Goal: Information Seeking & Learning: Learn about a topic

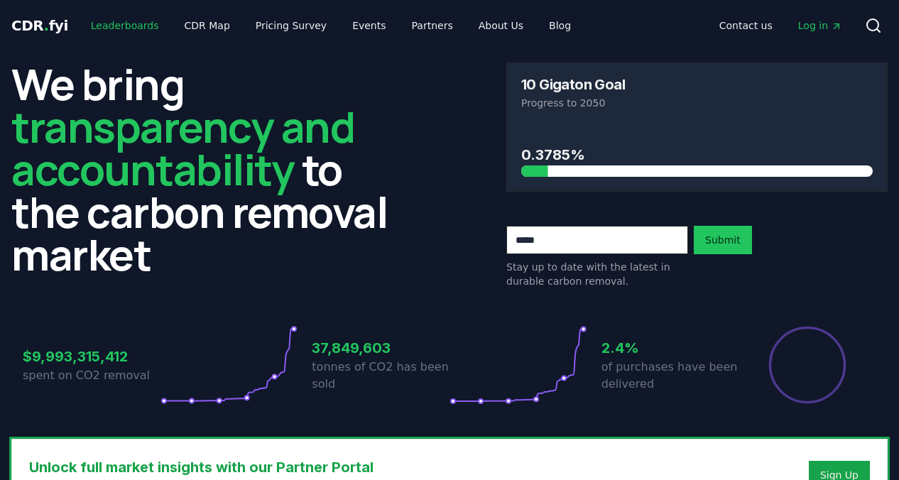
click at [107, 30] on link "Leaderboards" at bounding box center [125, 26] width 91 height 26
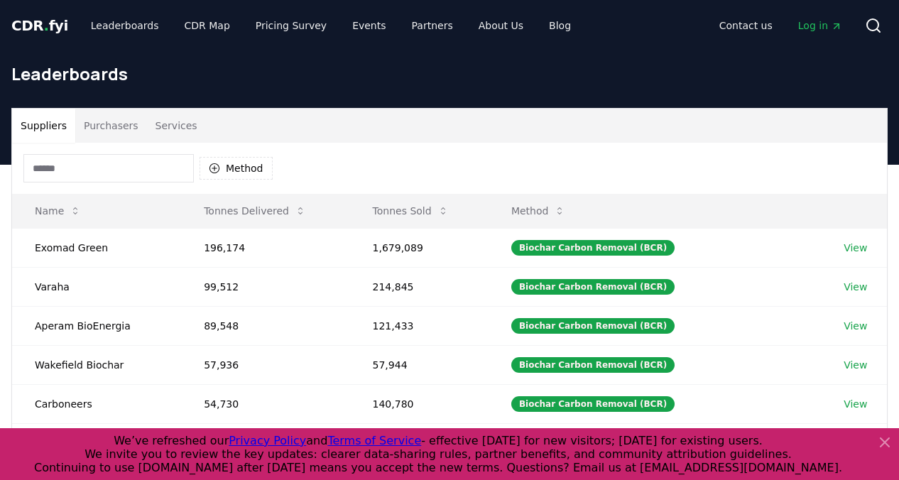
click at [882, 443] on icon at bounding box center [884, 442] width 17 height 17
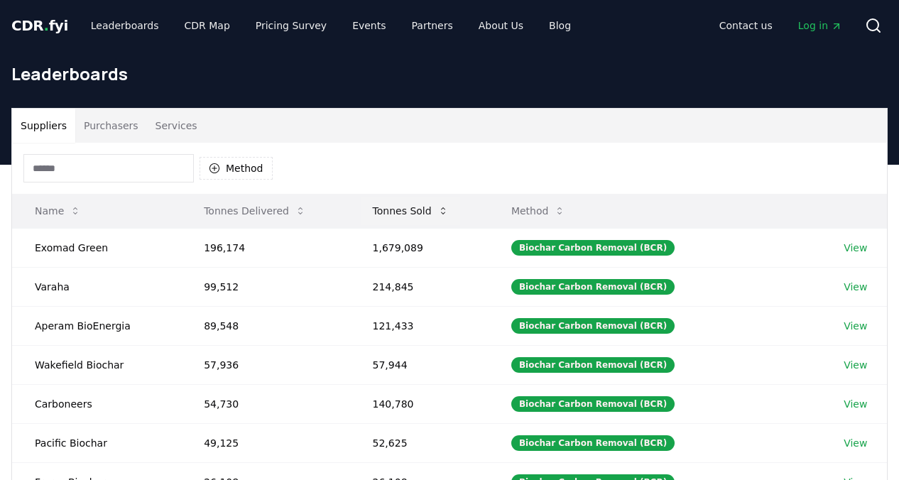
click at [431, 212] on button "Tonnes Sold" at bounding box center [410, 211] width 99 height 28
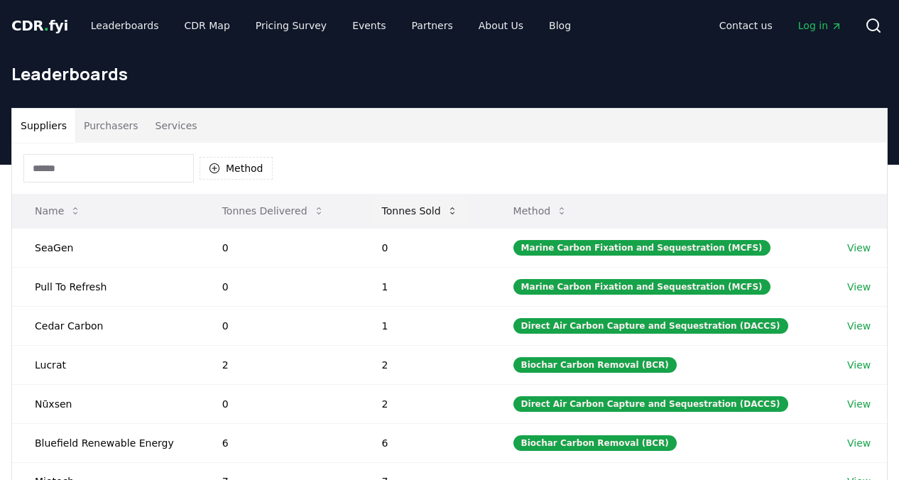
click at [431, 212] on button "Tonnes Sold" at bounding box center [420, 211] width 99 height 28
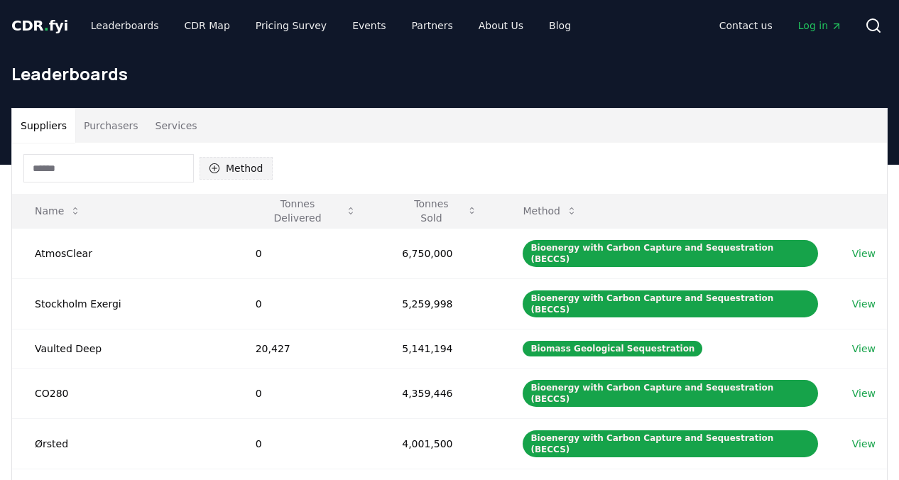
click at [233, 166] on button "Method" at bounding box center [236, 168] width 73 height 23
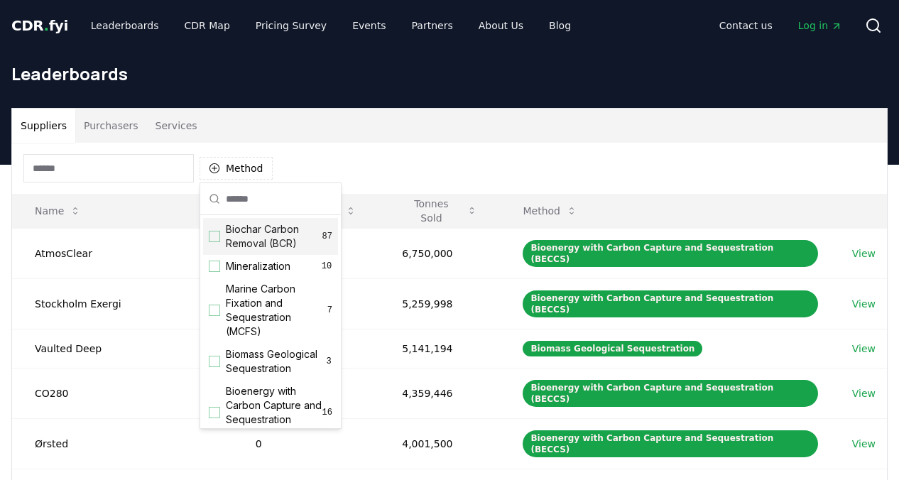
click at [295, 144] on div "Method" at bounding box center [449, 168] width 875 height 51
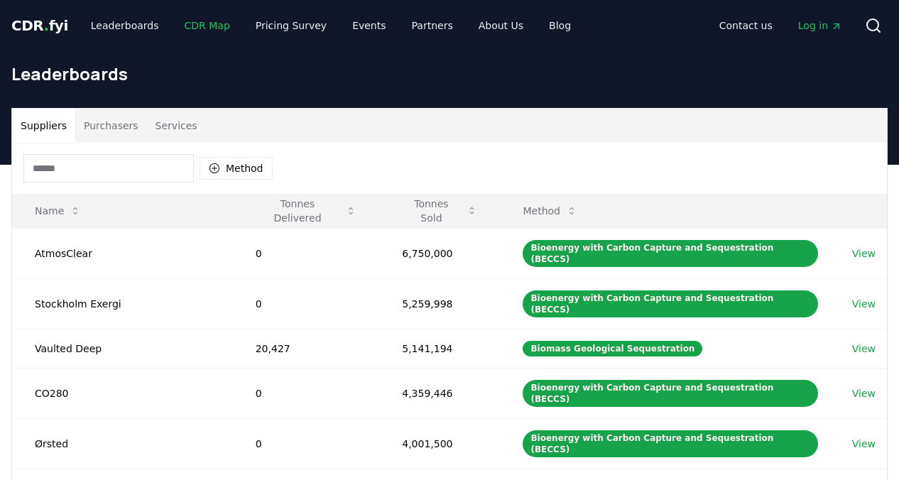
click at [209, 31] on link "CDR Map" at bounding box center [207, 26] width 68 height 26
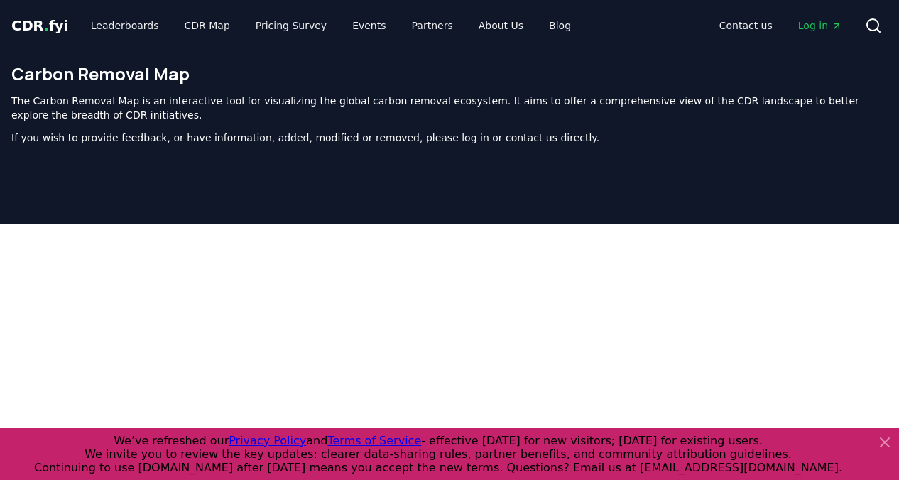
click at [882, 435] on icon at bounding box center [884, 442] width 17 height 17
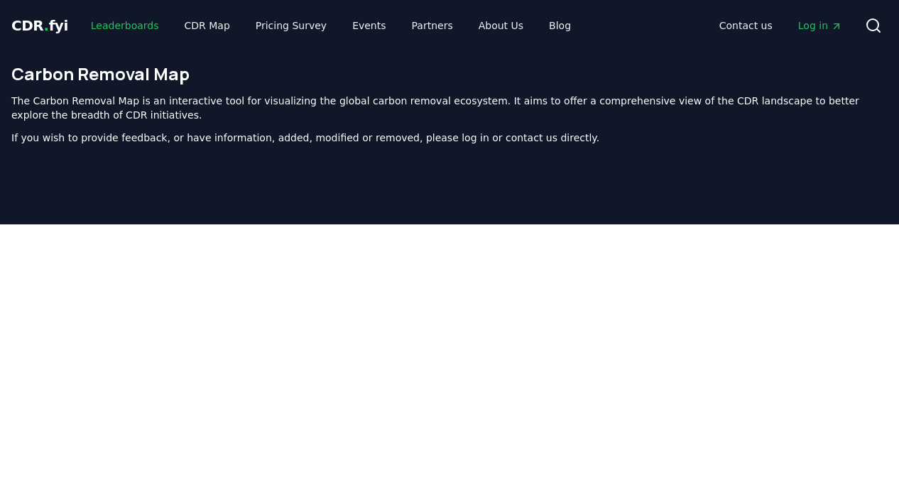
click at [121, 19] on link "Leaderboards" at bounding box center [125, 26] width 91 height 26
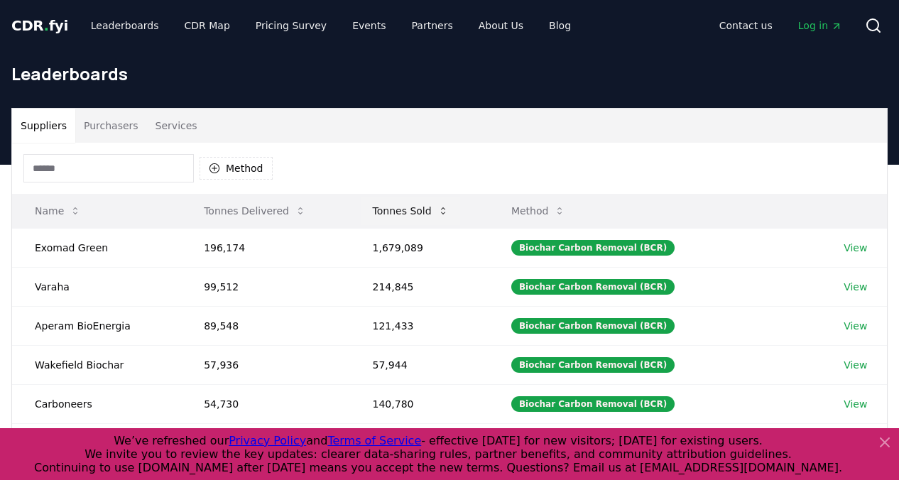
click at [437, 209] on button "Tonnes Sold" at bounding box center [410, 211] width 99 height 28
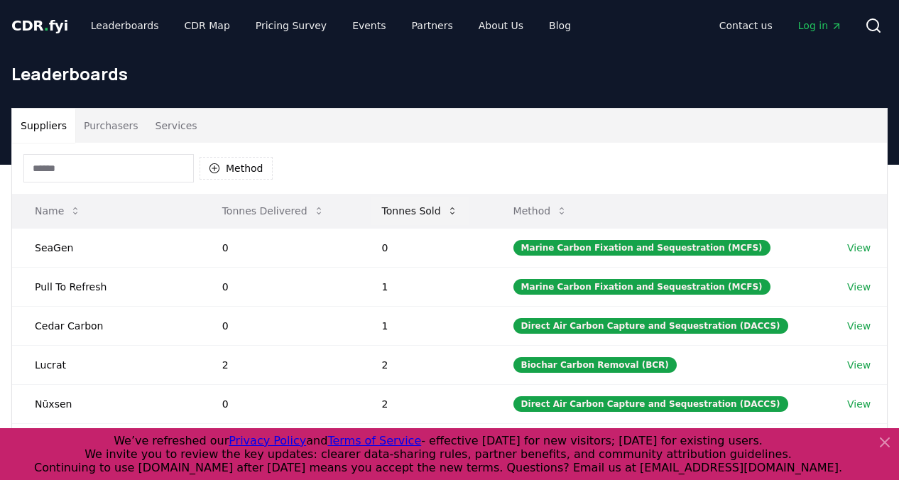
click at [437, 209] on button "Tonnes Sold" at bounding box center [420, 211] width 99 height 28
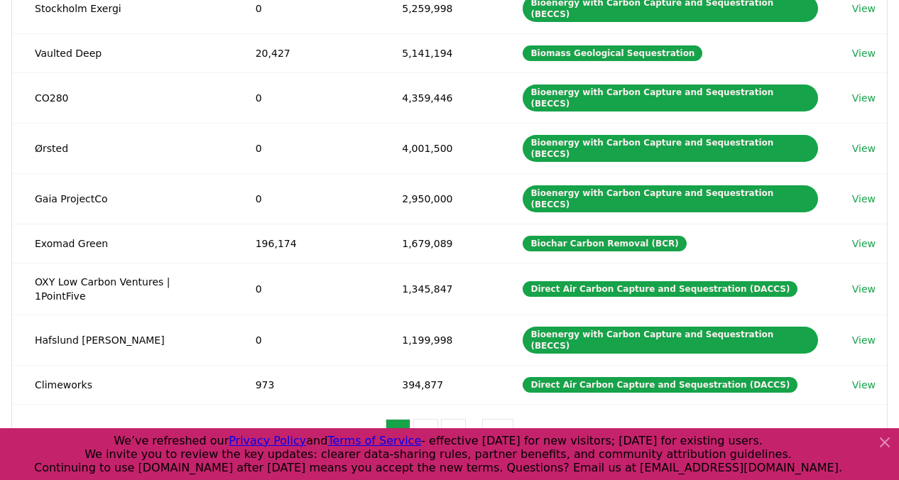
scroll to position [308, 0]
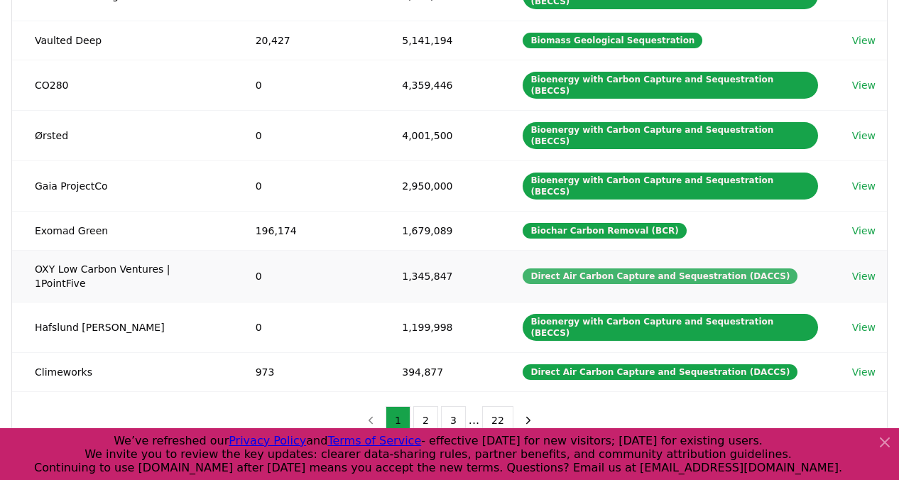
click at [593, 268] on div "Direct Air Carbon Capture and Sequestration (DACCS)" at bounding box center [660, 276] width 275 height 16
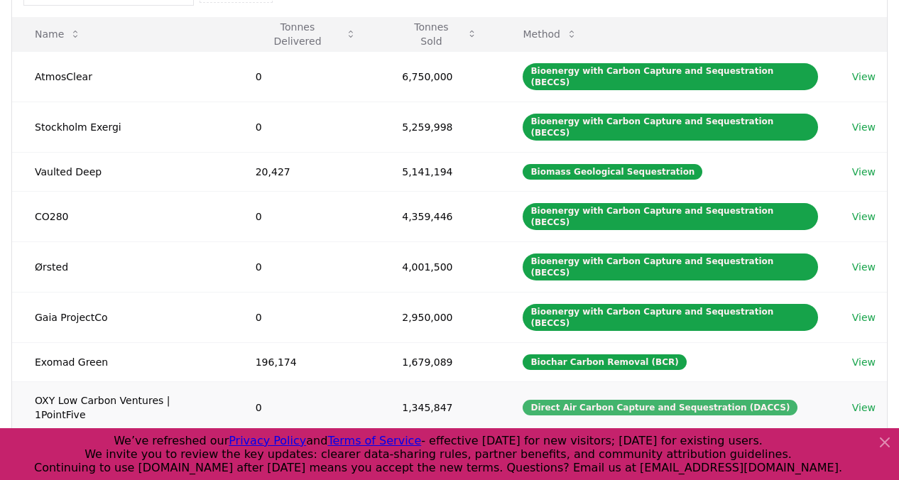
scroll to position [0, 0]
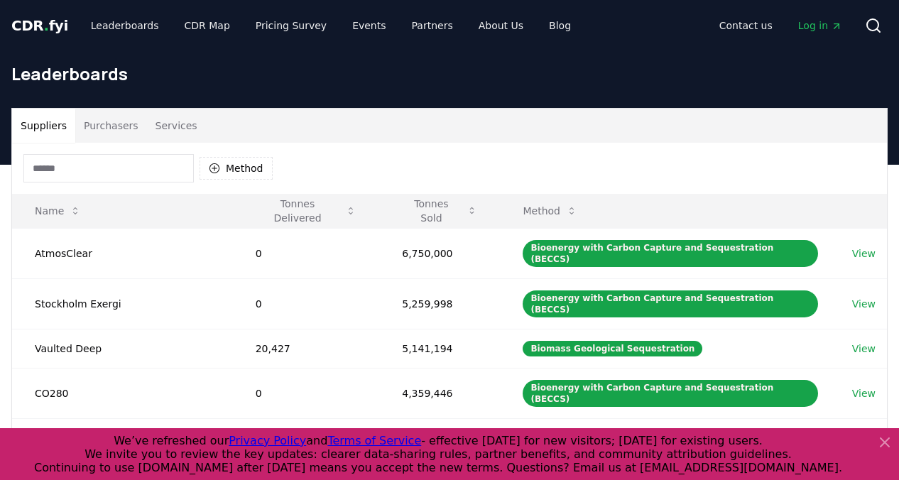
click at [121, 127] on button "Purchasers" at bounding box center [111, 126] width 72 height 34
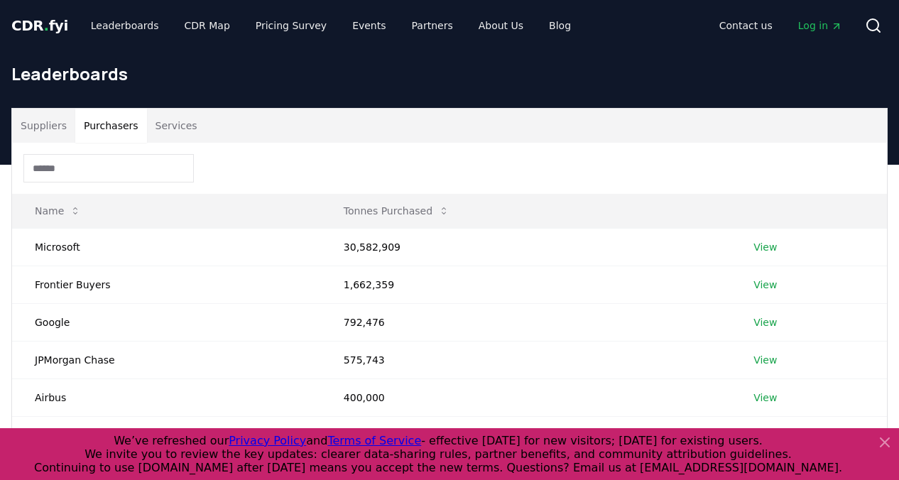
click at [178, 122] on button "Services" at bounding box center [176, 126] width 59 height 34
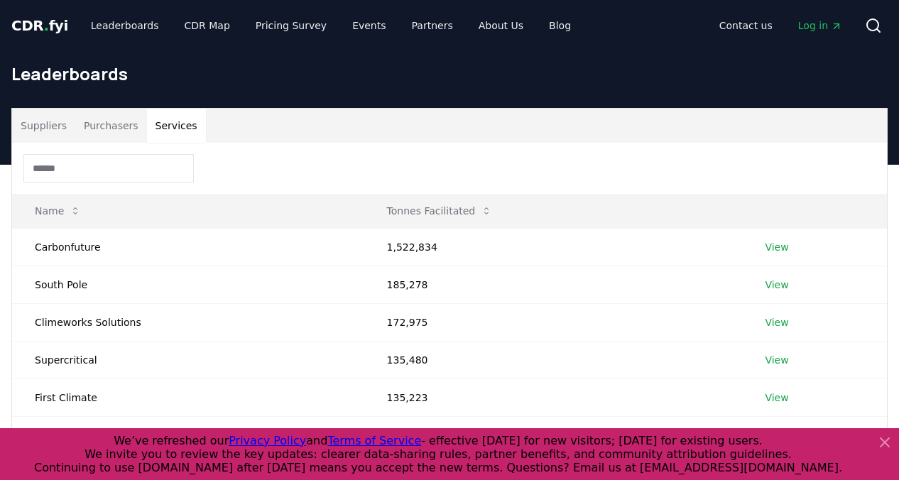
click at [53, 134] on button "Suppliers" at bounding box center [43, 126] width 63 height 34
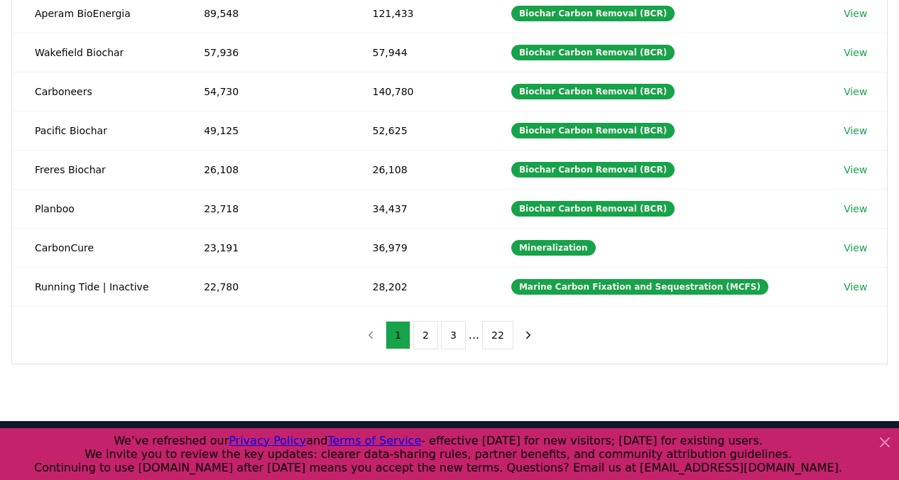
scroll to position [315, 0]
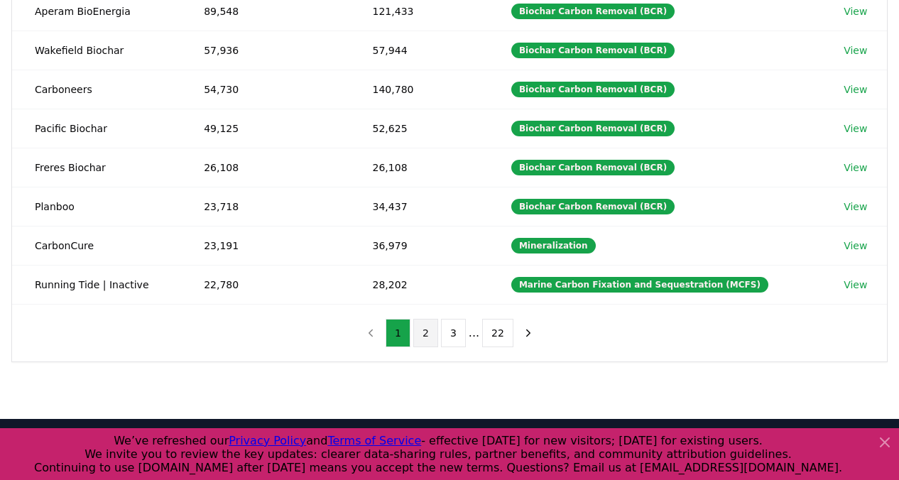
click at [427, 329] on button "2" at bounding box center [425, 333] width 25 height 28
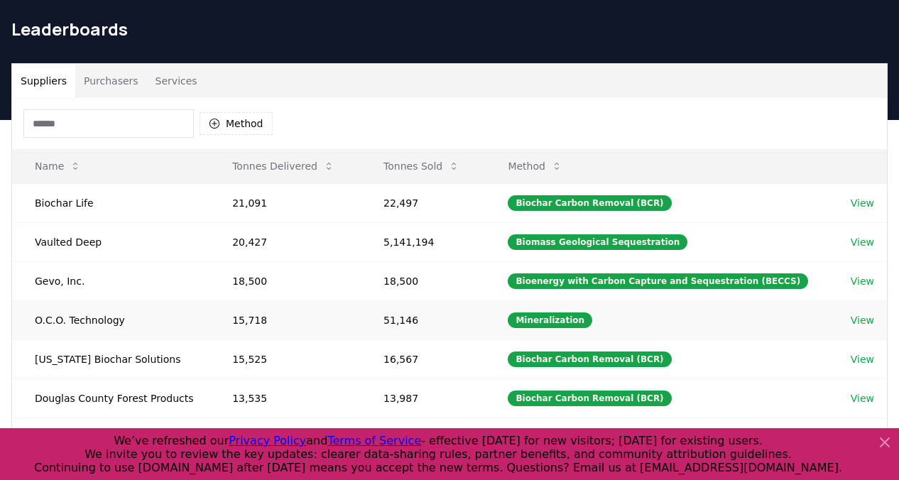
scroll to position [366, 0]
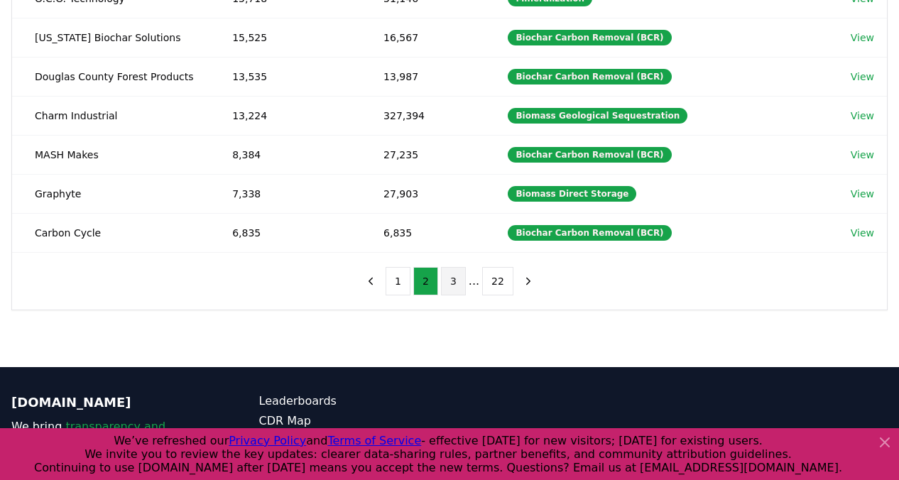
click at [455, 278] on button "3" at bounding box center [453, 281] width 25 height 28
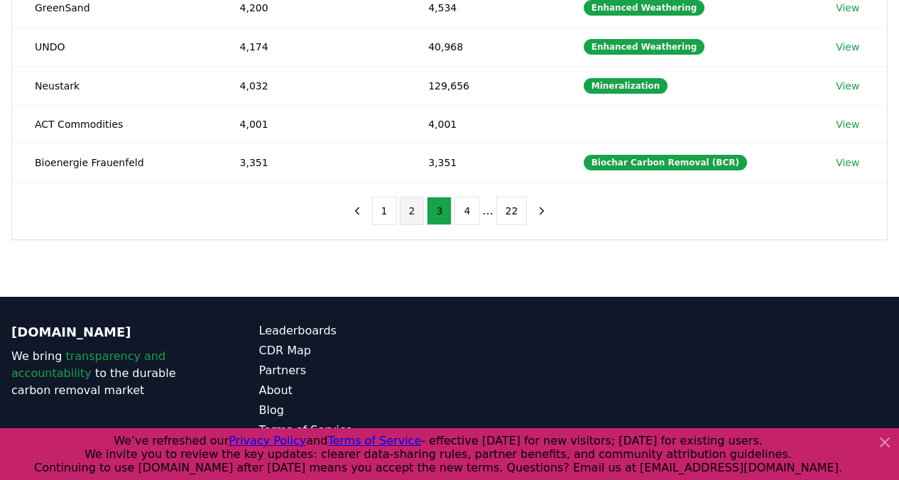
click at [421, 216] on button "2" at bounding box center [412, 211] width 25 height 28
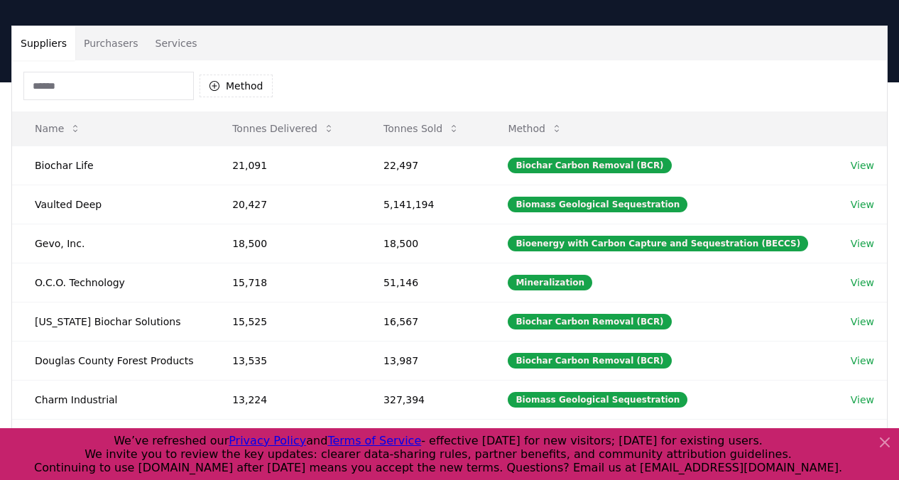
scroll to position [70, 0]
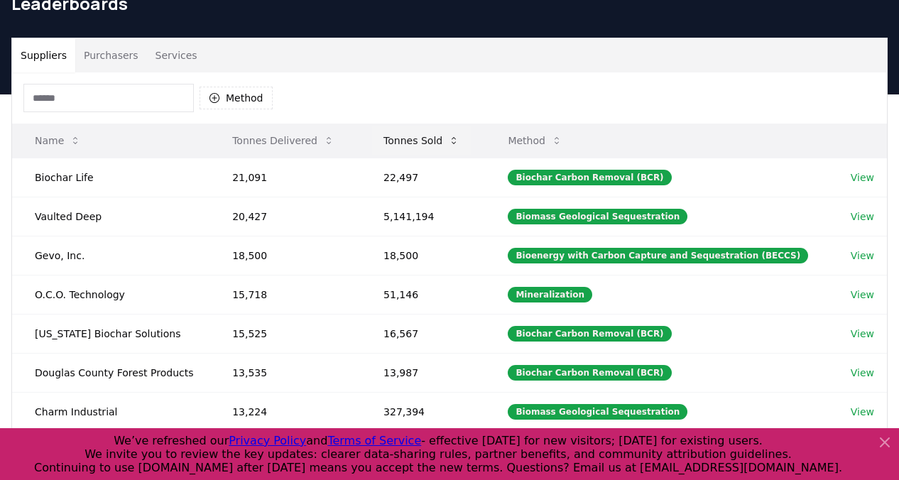
click at [432, 143] on button "Tonnes Sold" at bounding box center [421, 140] width 99 height 28
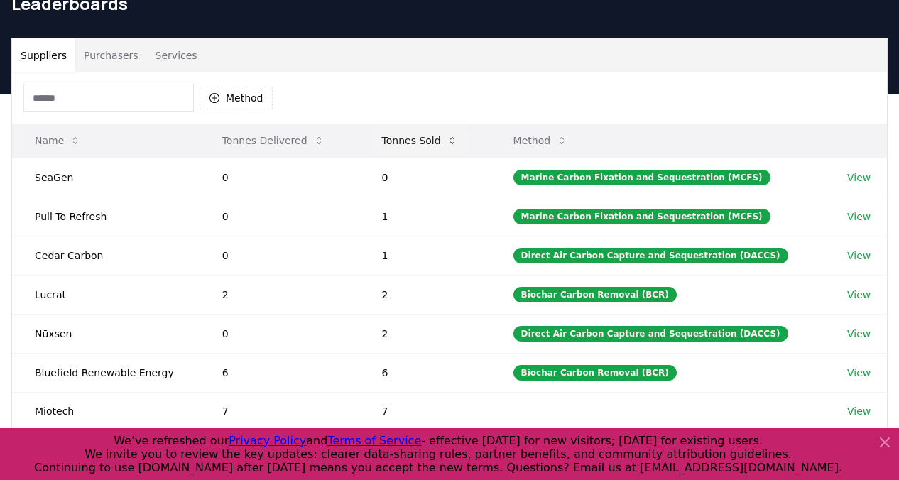
click at [432, 143] on button "Tonnes Sold" at bounding box center [420, 140] width 99 height 28
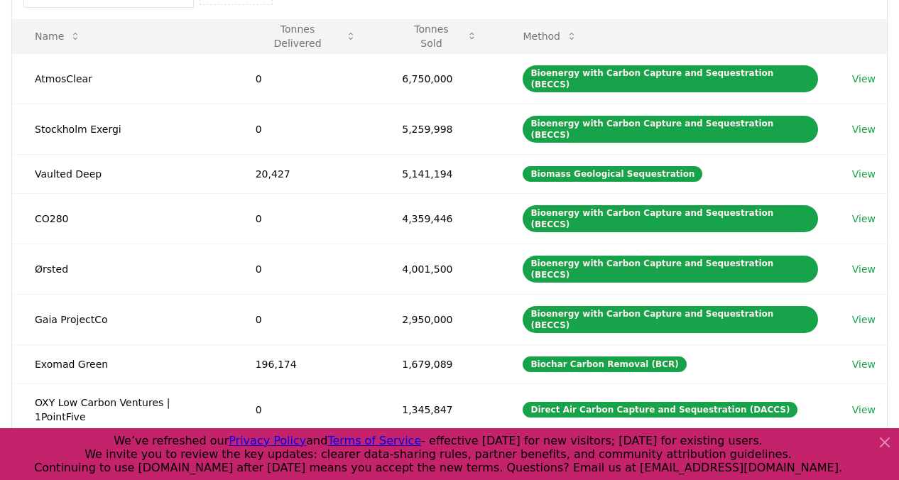
scroll to position [366, 0]
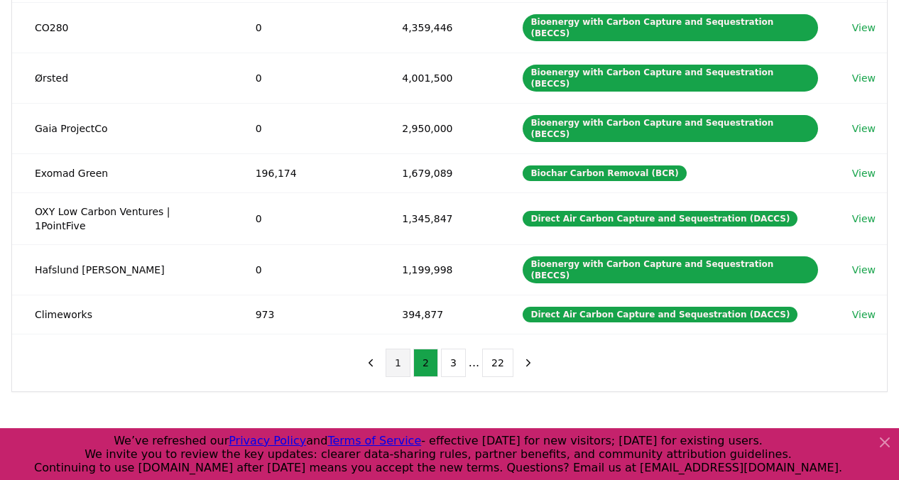
click at [402, 349] on button "1" at bounding box center [398, 363] width 25 height 28
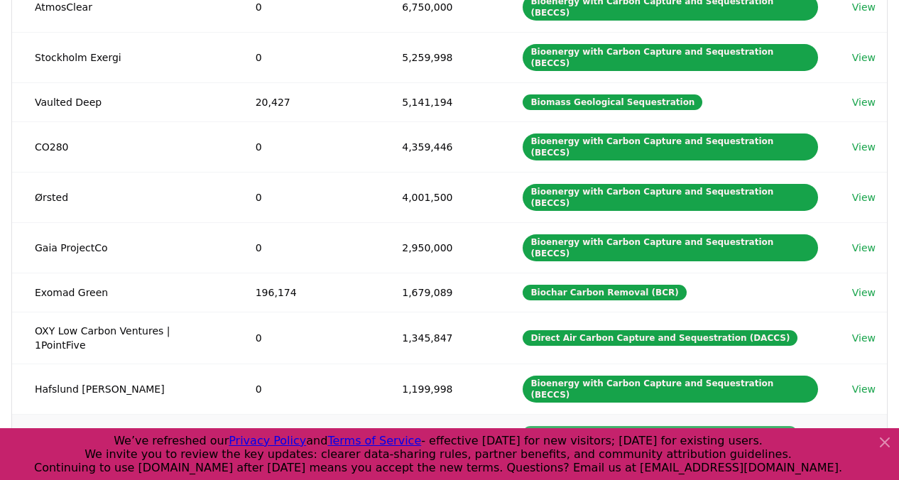
scroll to position [262, 0]
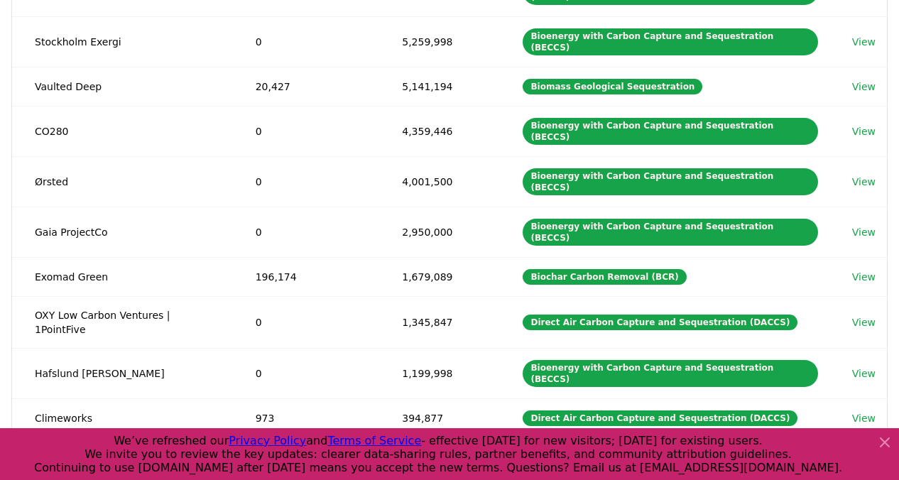
click at [423, 452] on button "2" at bounding box center [425, 466] width 25 height 28
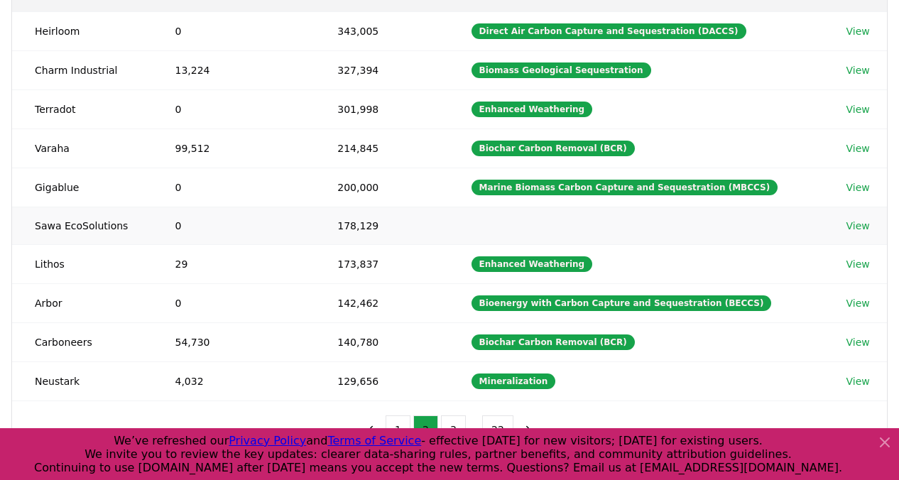
scroll to position [219, 0]
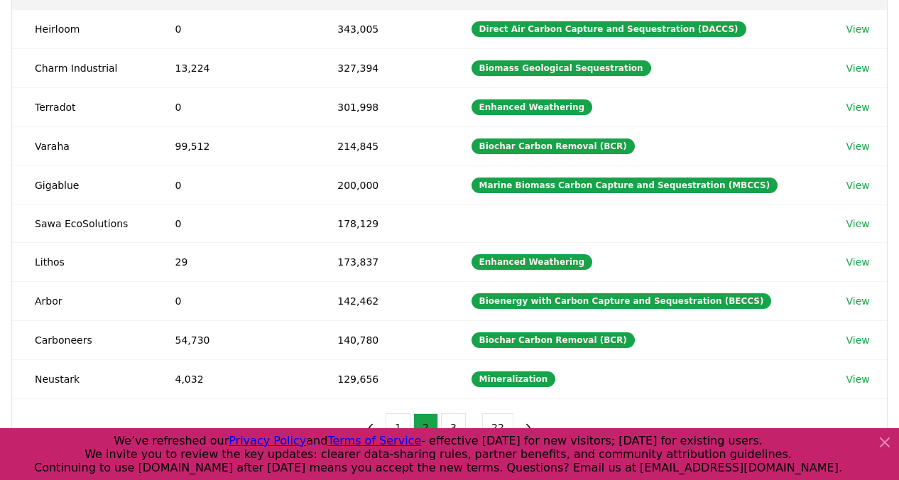
click at [886, 439] on icon at bounding box center [884, 442] width 17 height 17
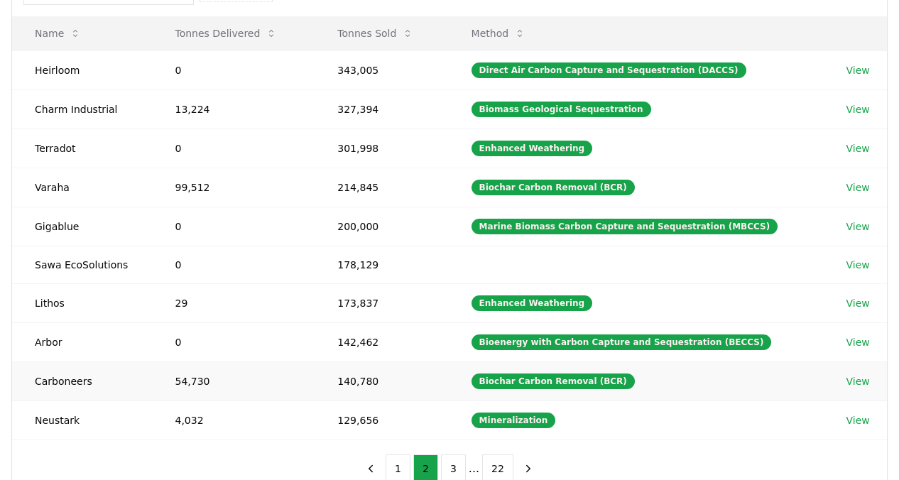
scroll to position [180, 0]
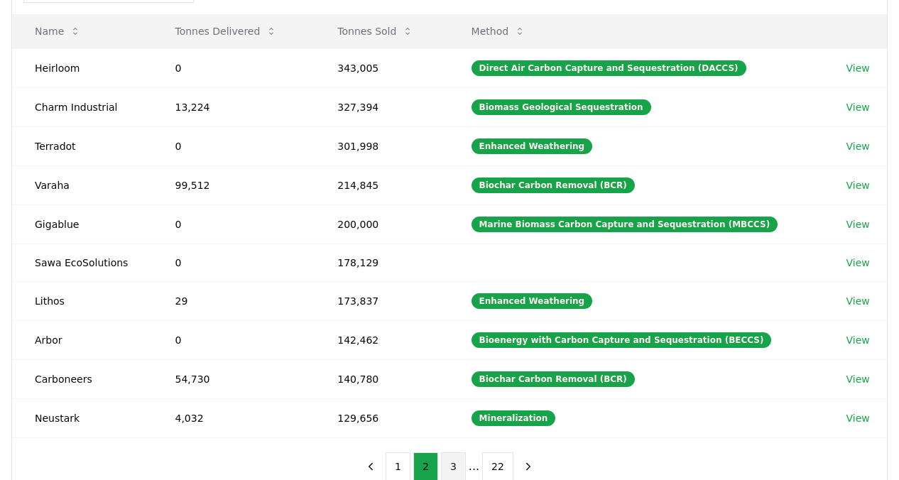
click at [459, 457] on button "3" at bounding box center [453, 466] width 25 height 28
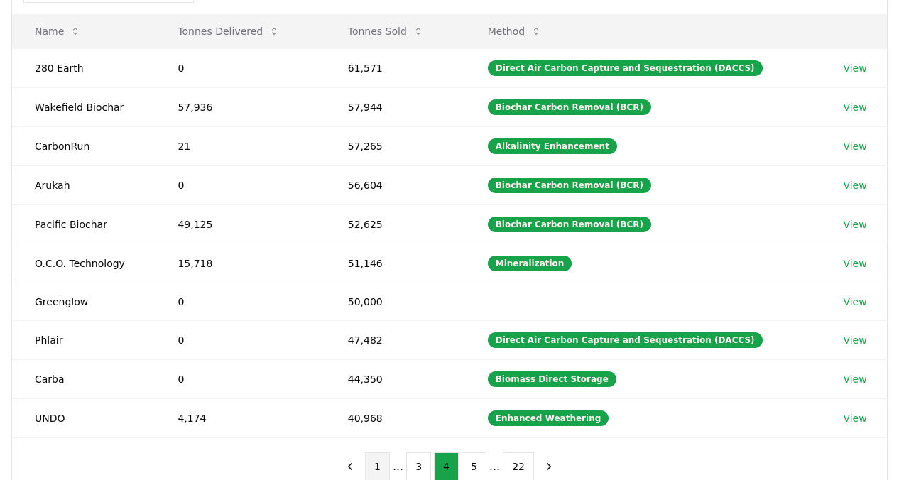
click at [376, 467] on button "1" at bounding box center [377, 466] width 25 height 28
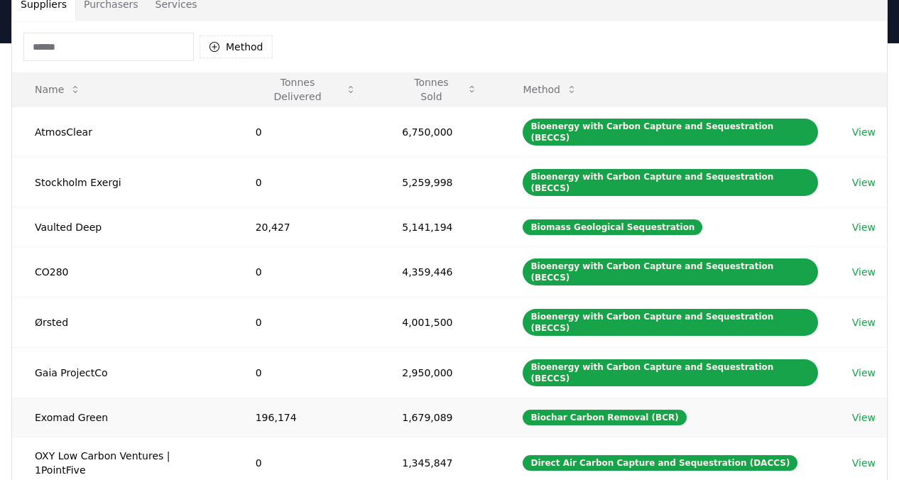
scroll to position [219, 0]
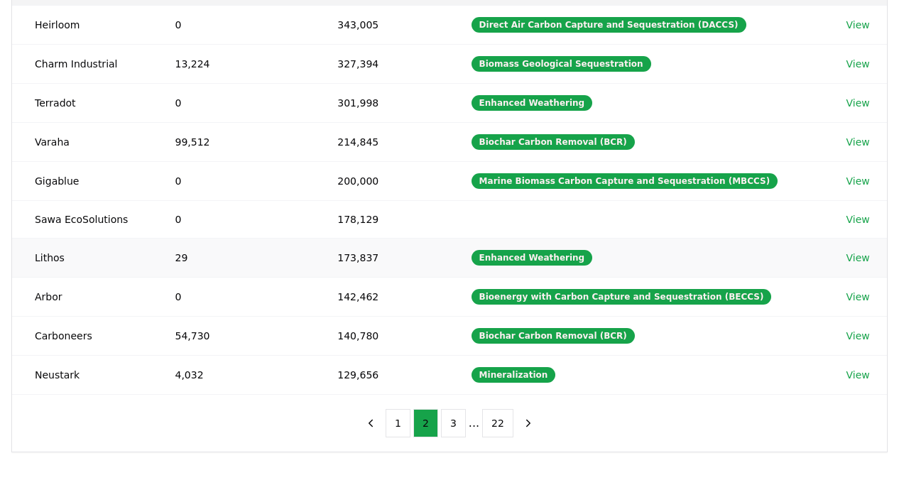
scroll to position [232, 0]
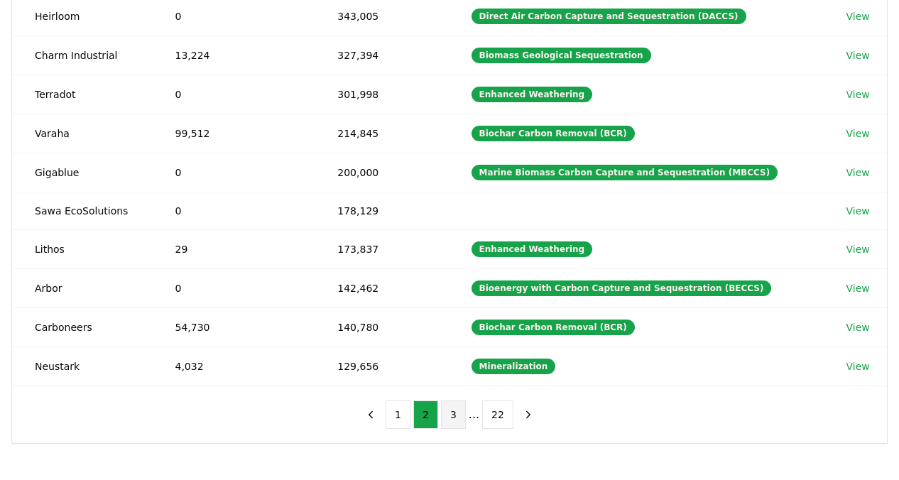
click at [452, 415] on button "3" at bounding box center [453, 415] width 25 height 28
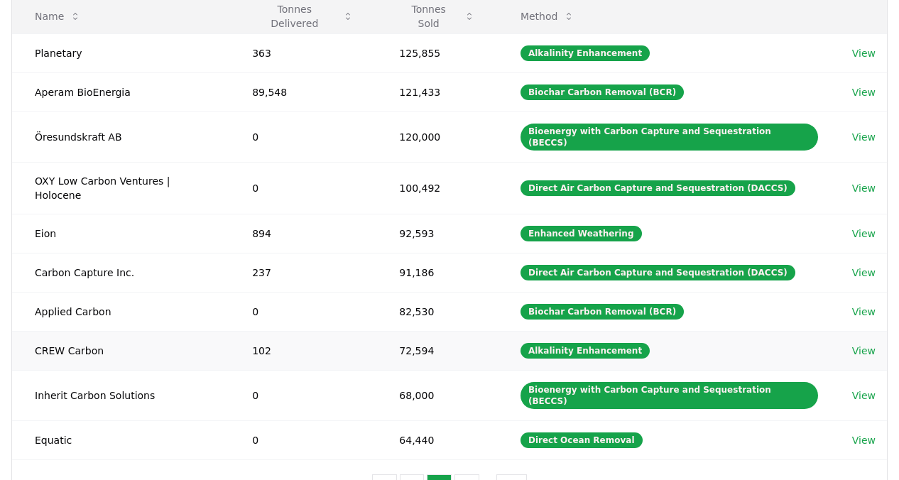
scroll to position [209, 0]
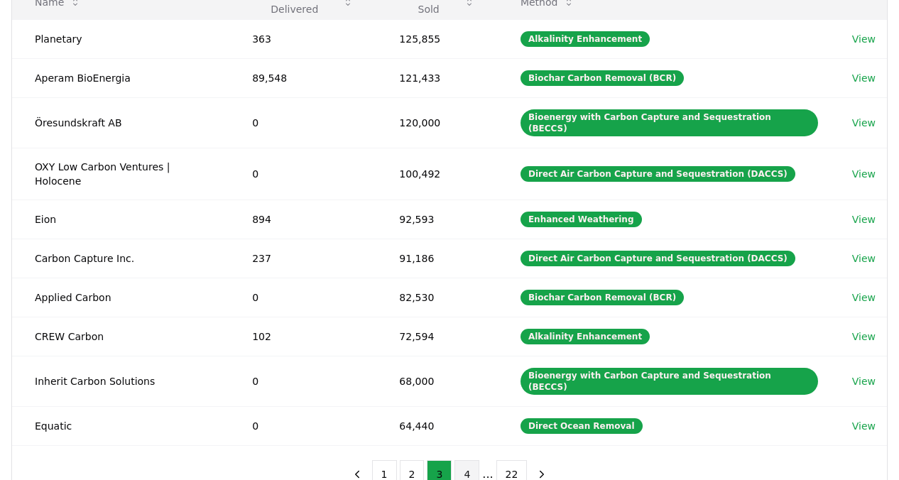
click at [462, 460] on button "4" at bounding box center [466, 474] width 25 height 28
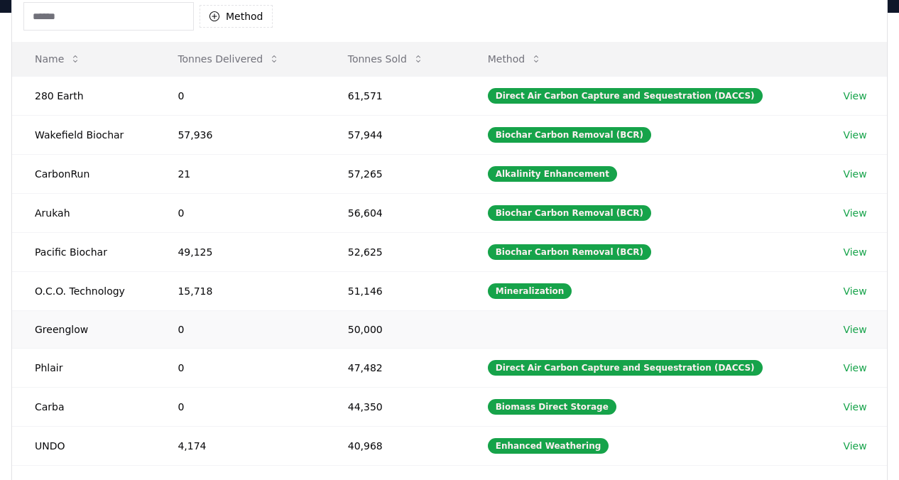
scroll to position [193, 0]
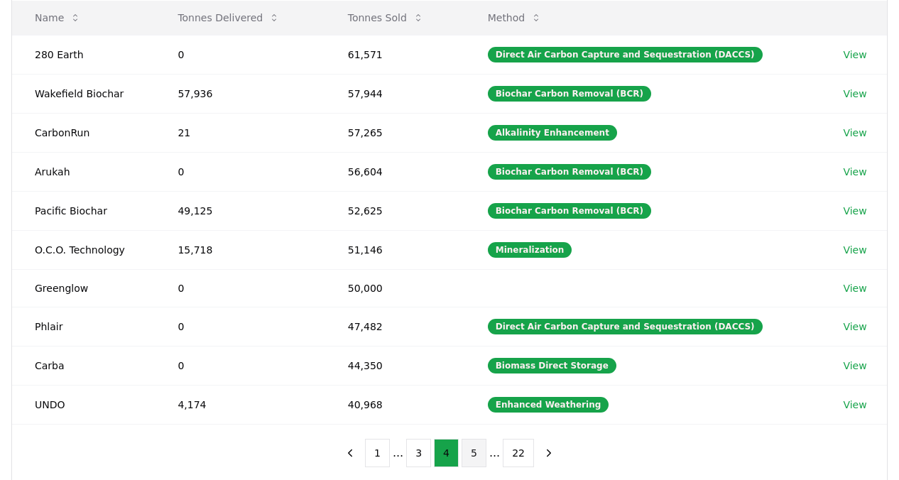
click at [475, 451] on button "5" at bounding box center [474, 453] width 25 height 28
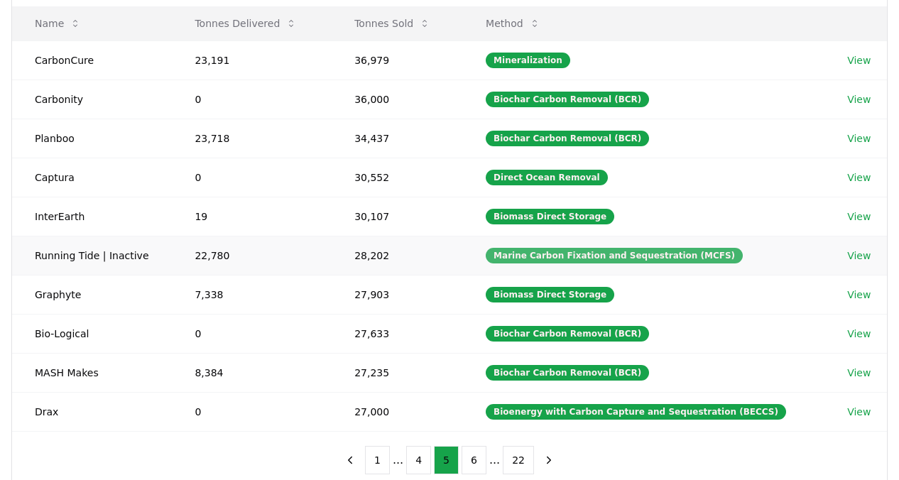
scroll to position [175, 0]
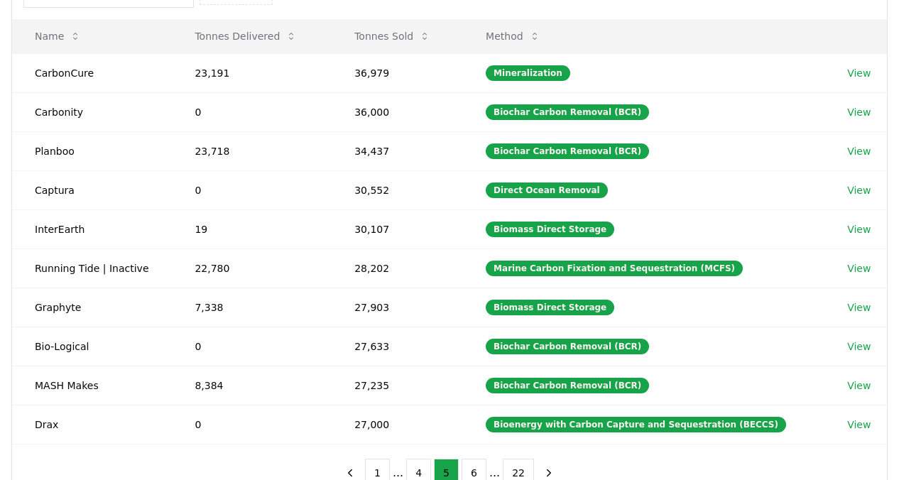
click at [479, 452] on div "1 ... 4 5 6 ... 22" at bounding box center [449, 473] width 251 height 57
click at [474, 467] on button "6" at bounding box center [474, 473] width 25 height 28
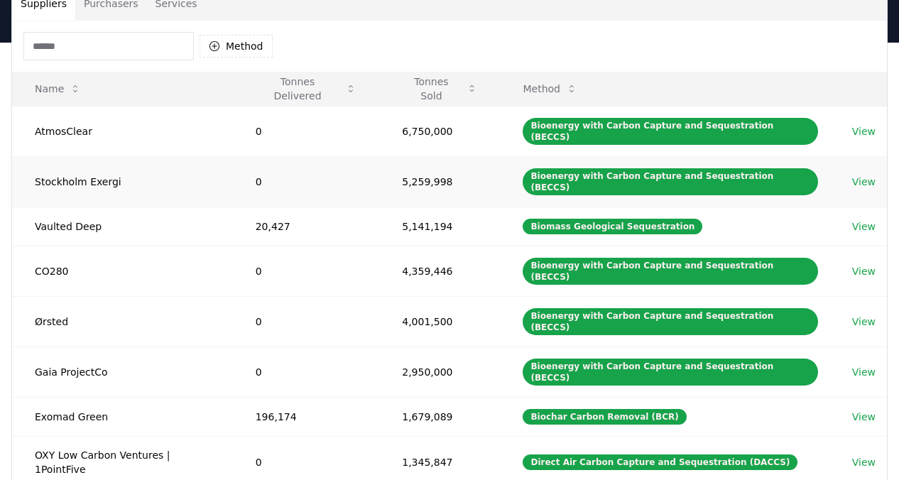
scroll to position [116, 0]
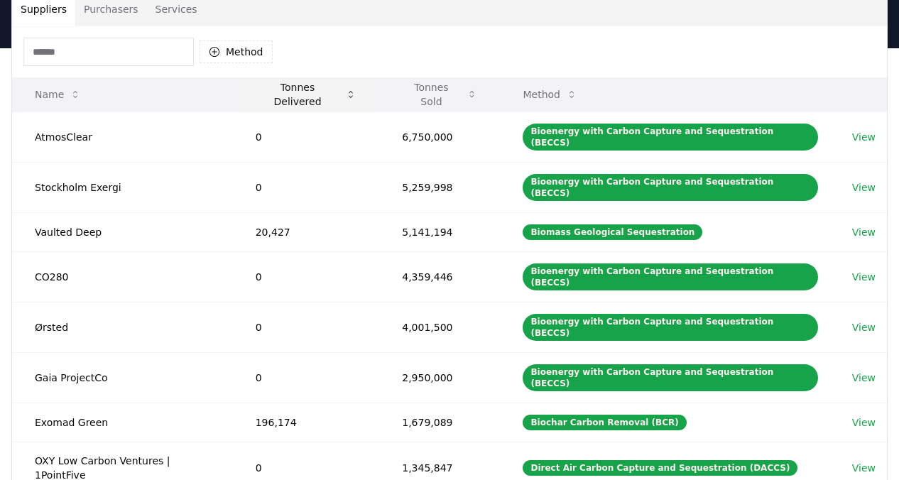
click at [338, 92] on button "Tonnes Delivered" at bounding box center [306, 94] width 124 height 28
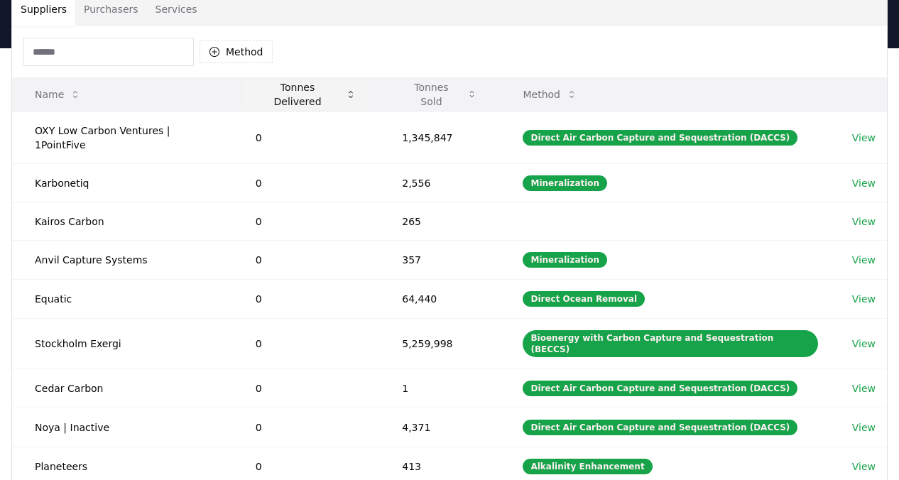
click at [338, 92] on button "Tonnes Delivered" at bounding box center [306, 94] width 124 height 28
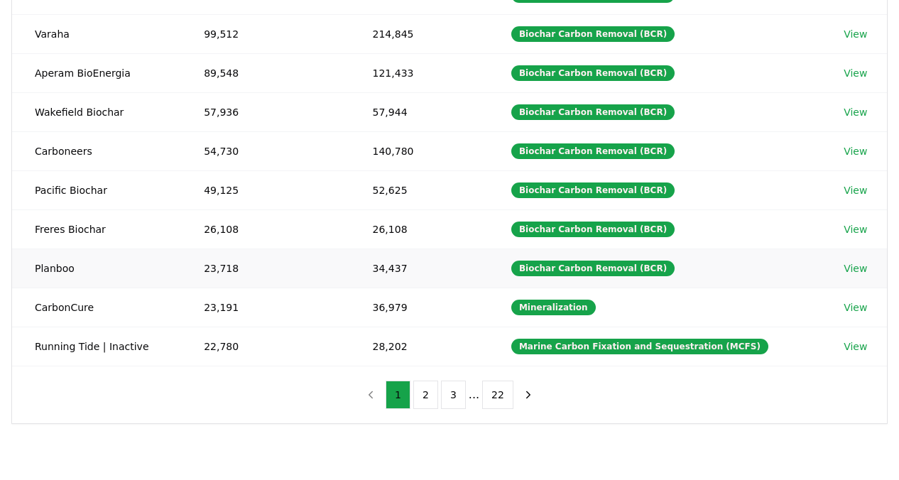
scroll to position [271, 0]
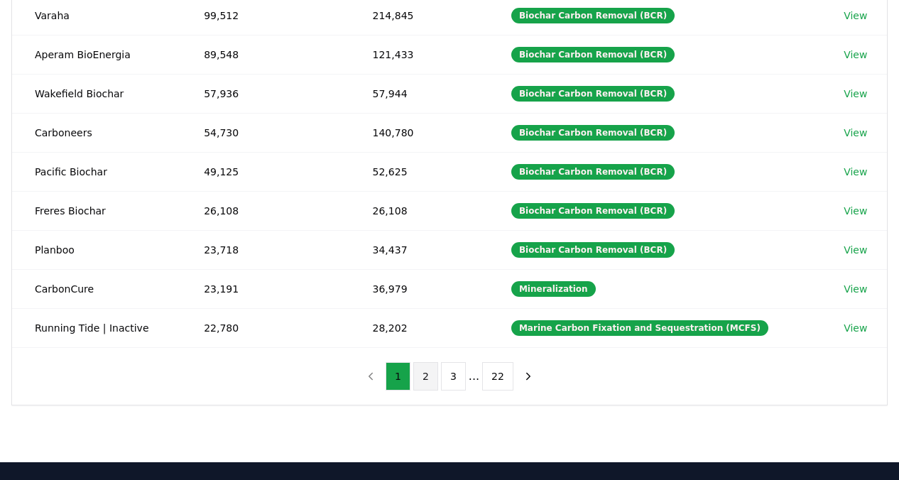
click at [430, 376] on button "2" at bounding box center [425, 376] width 25 height 28
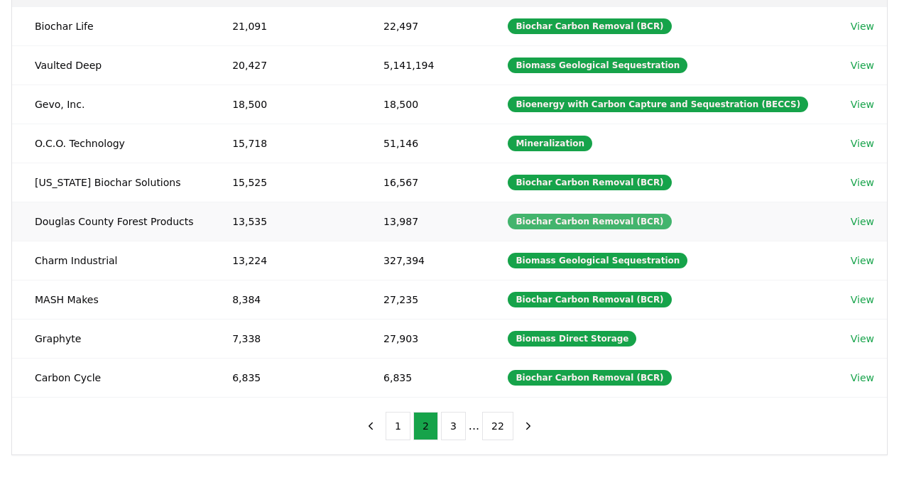
scroll to position [221, 0]
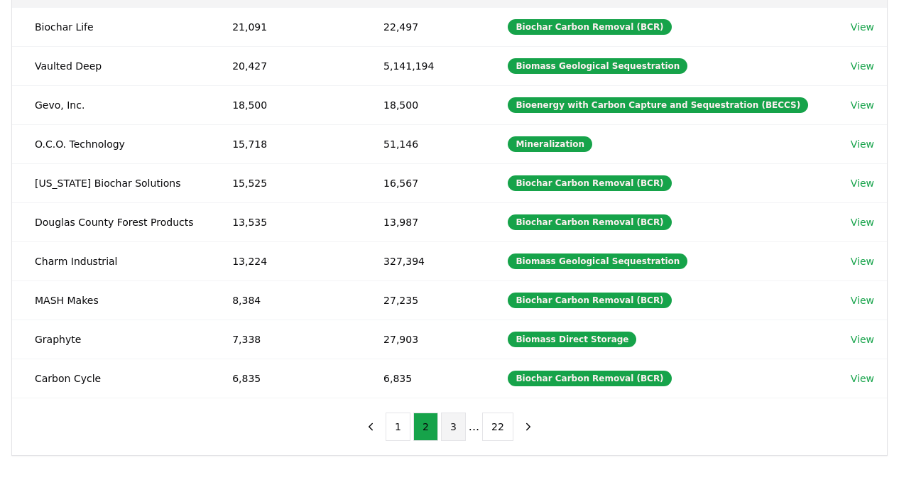
click at [454, 429] on button "3" at bounding box center [453, 427] width 25 height 28
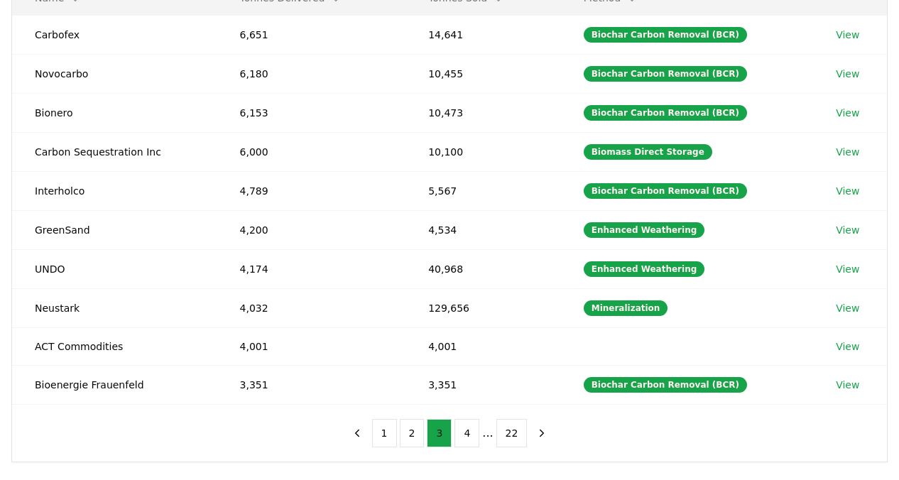
scroll to position [212, 0]
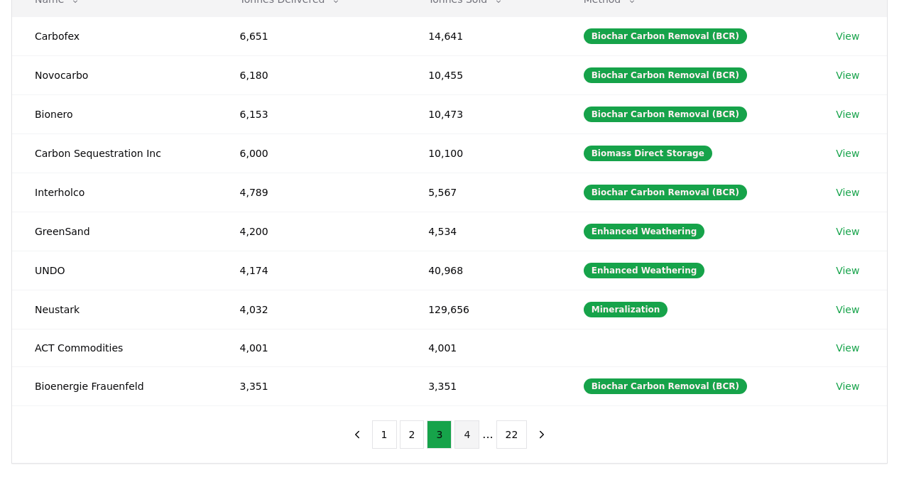
click at [462, 438] on button "4" at bounding box center [466, 434] width 25 height 28
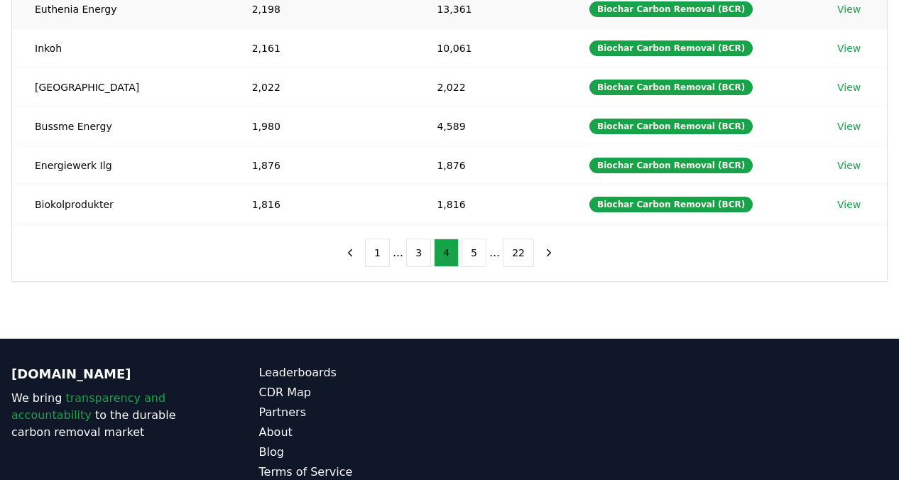
scroll to position [401, 0]
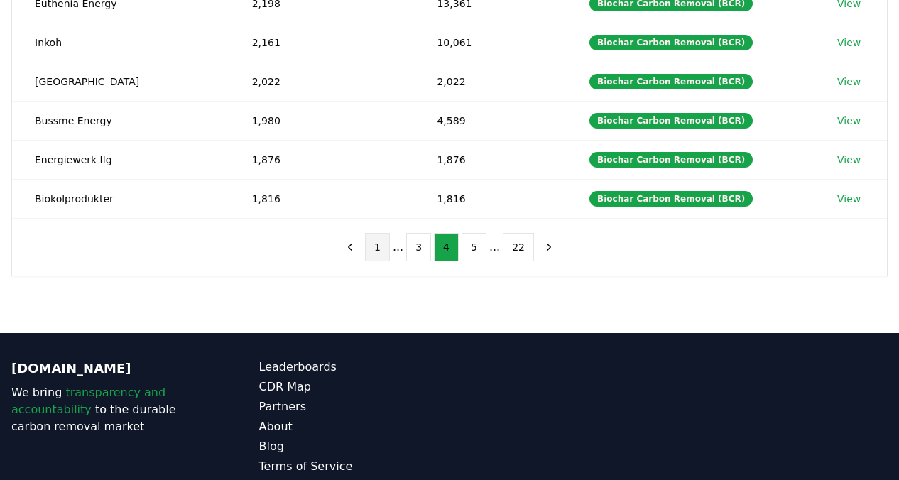
click at [383, 254] on button "1" at bounding box center [377, 247] width 25 height 28
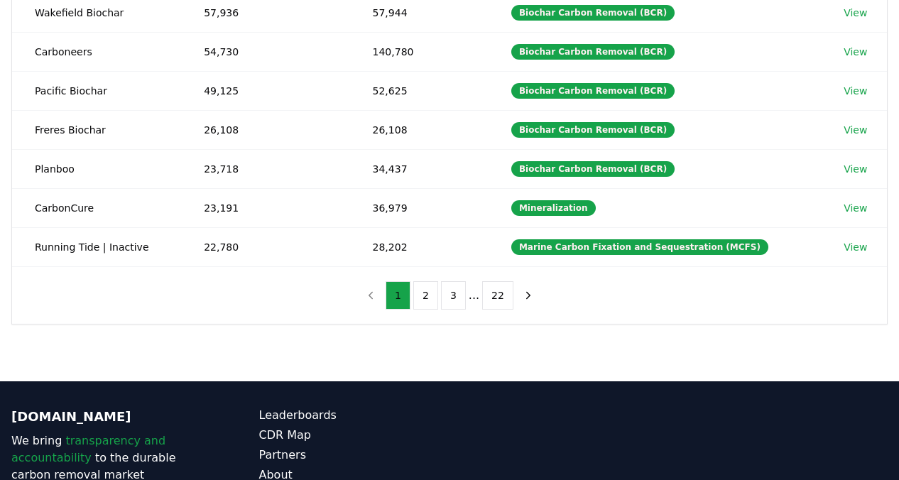
scroll to position [353, 0]
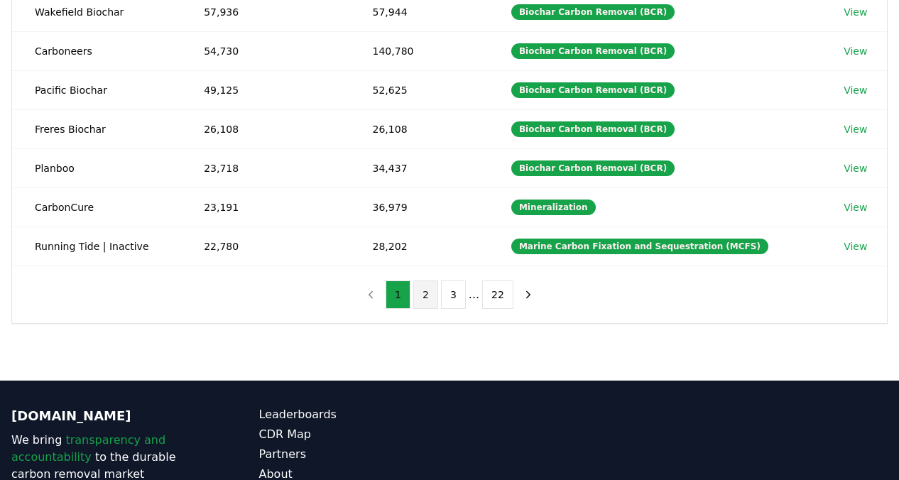
click at [427, 288] on button "2" at bounding box center [425, 295] width 25 height 28
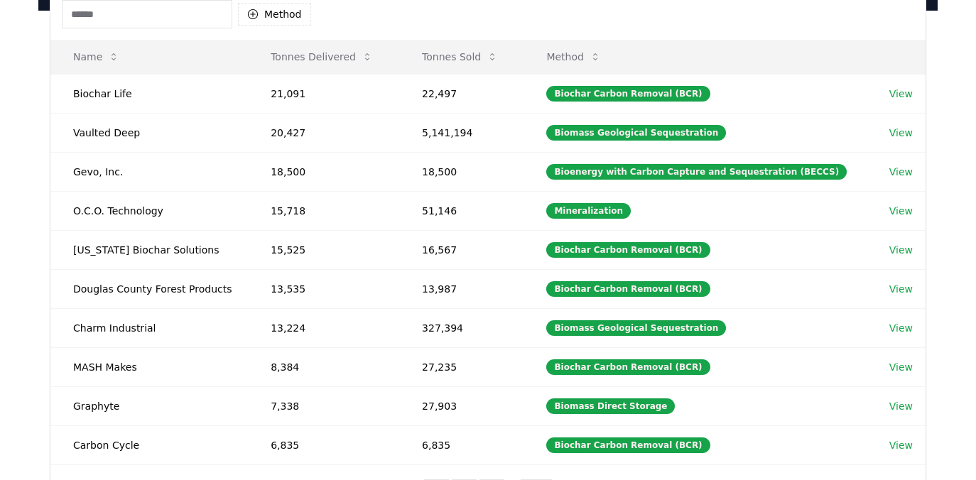
scroll to position [156, 0]
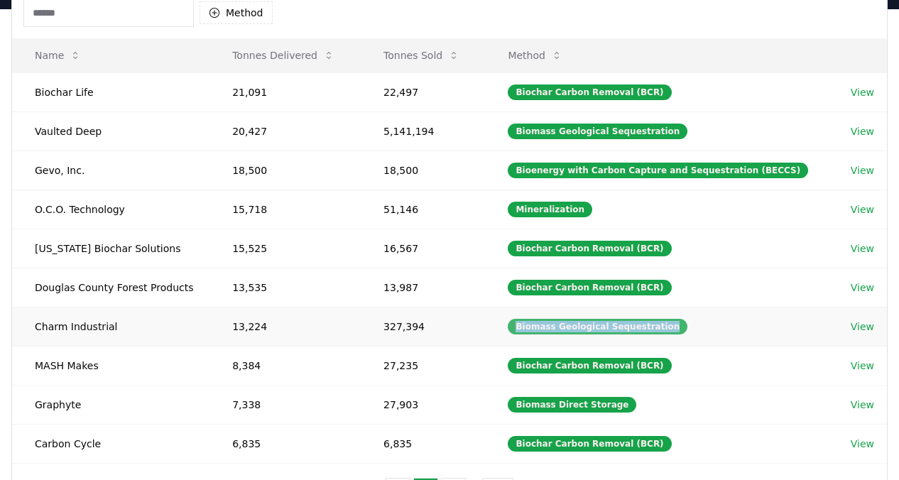
drag, startPoint x: 528, startPoint y: 326, endPoint x: 678, endPoint y: 331, distance: 150.6
click at [678, 331] on div "Biomass Geological Sequestration" at bounding box center [598, 327] width 180 height 16
copy div "Biomass Geological Sequestration"
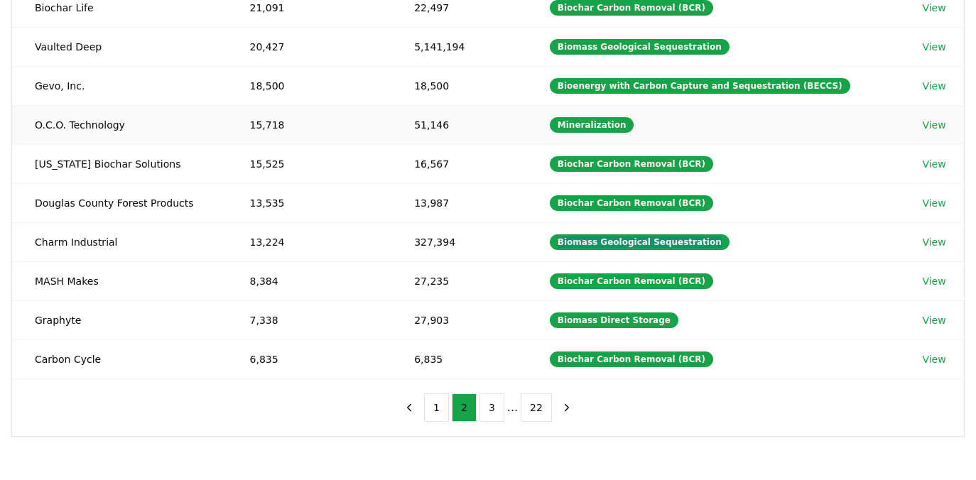
scroll to position [242, 0]
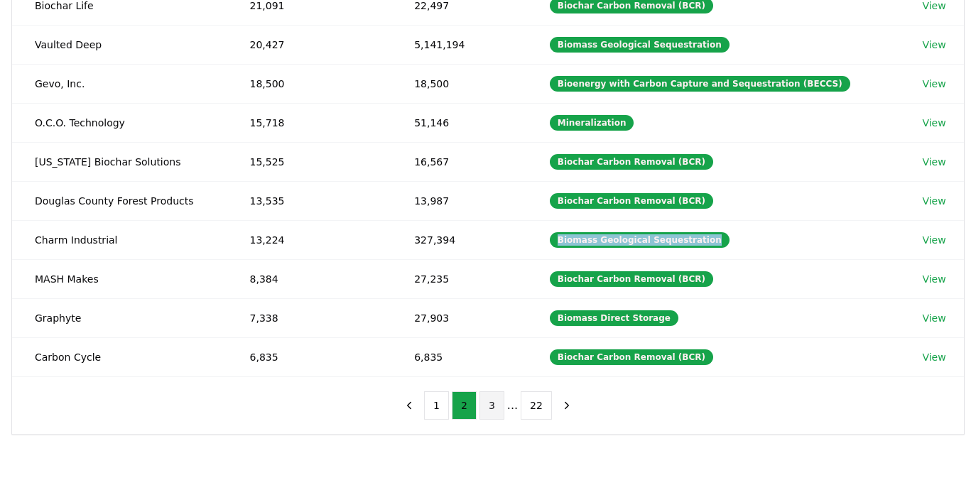
click at [483, 404] on button "3" at bounding box center [491, 405] width 25 height 28
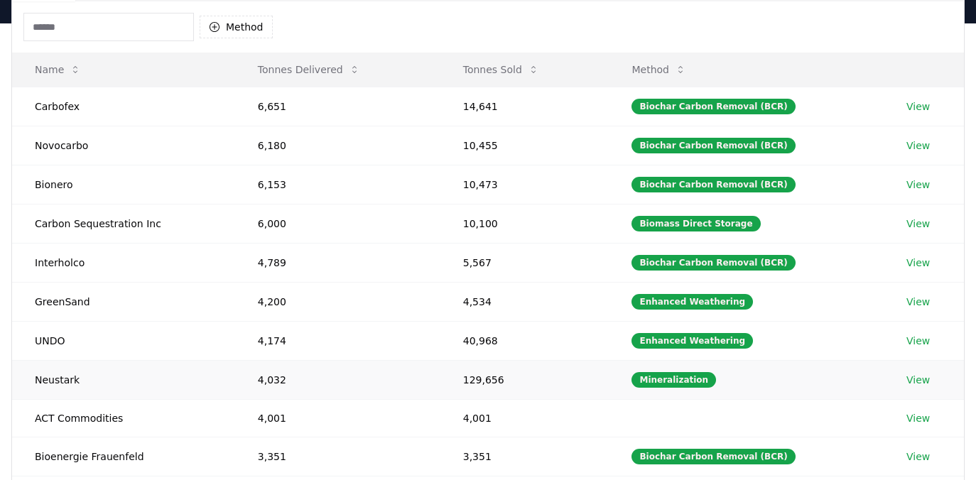
scroll to position [207, 0]
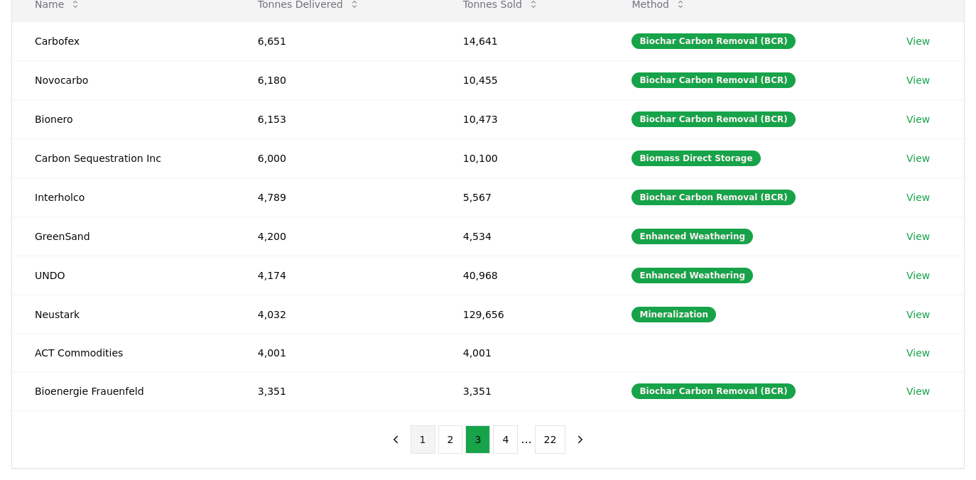
click at [425, 435] on button "1" at bounding box center [422, 439] width 25 height 28
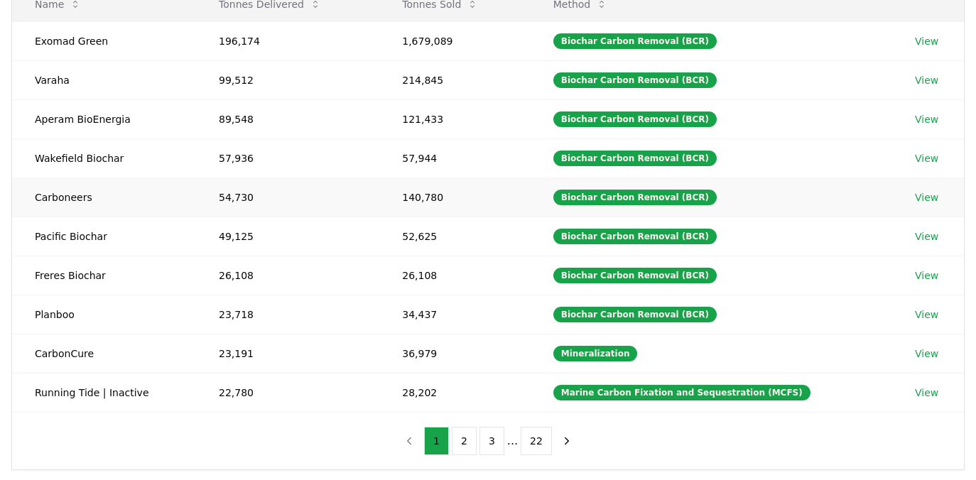
scroll to position [212, 0]
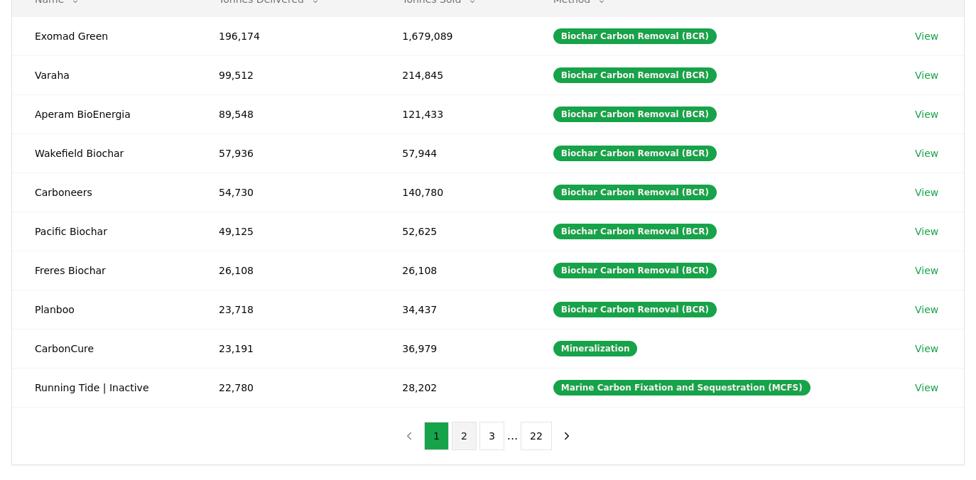
click at [462, 437] on button "2" at bounding box center [464, 436] width 25 height 28
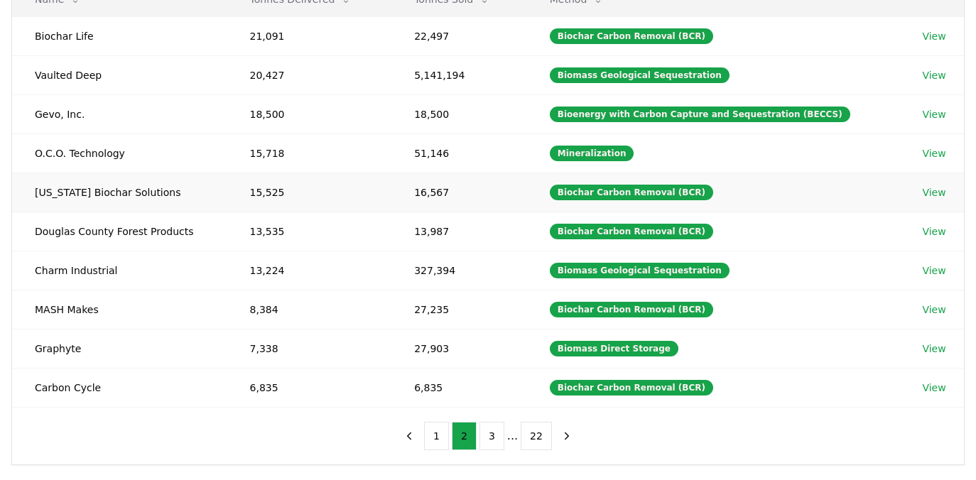
scroll to position [187, 0]
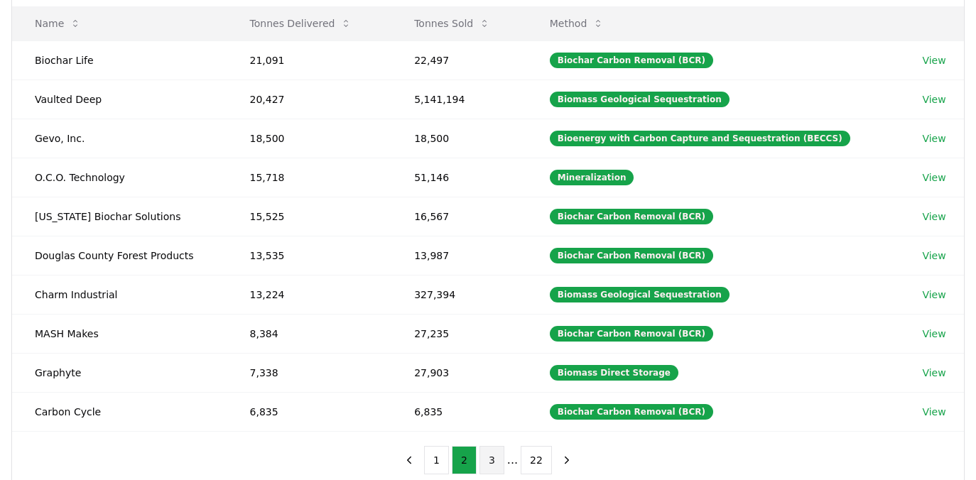
click at [491, 458] on button "3" at bounding box center [491, 460] width 25 height 28
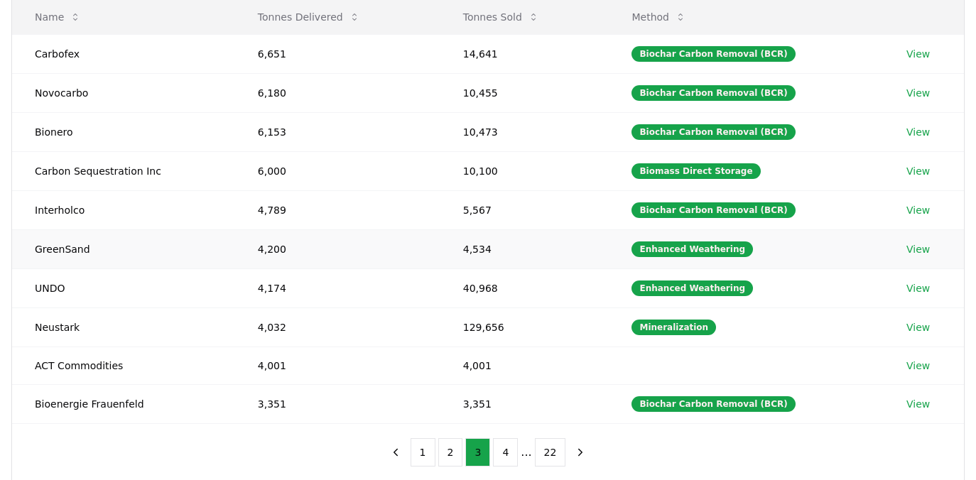
scroll to position [193, 0]
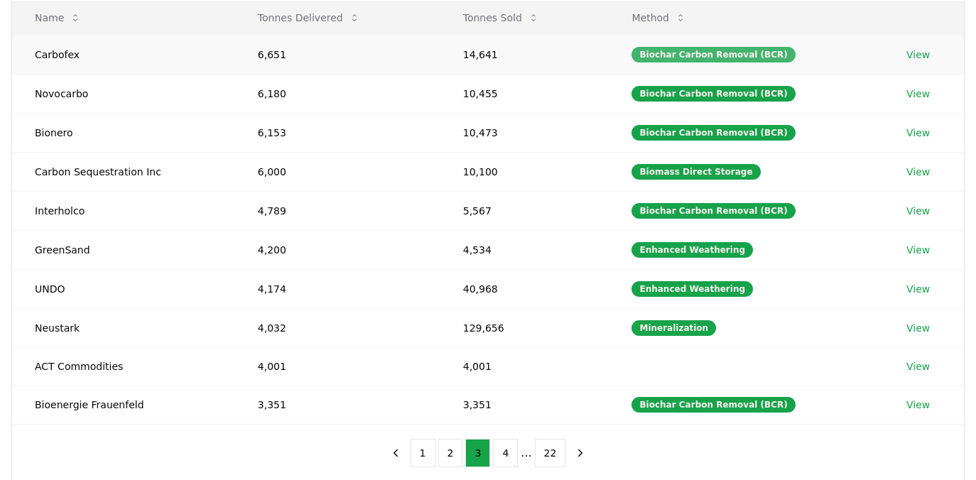
click at [698, 54] on div "Biochar Carbon Removal (BCR)" at bounding box center [712, 55] width 163 height 16
copy div "Biochar Carbon Removal (BCR)"
click at [425, 445] on button "1" at bounding box center [422, 453] width 25 height 28
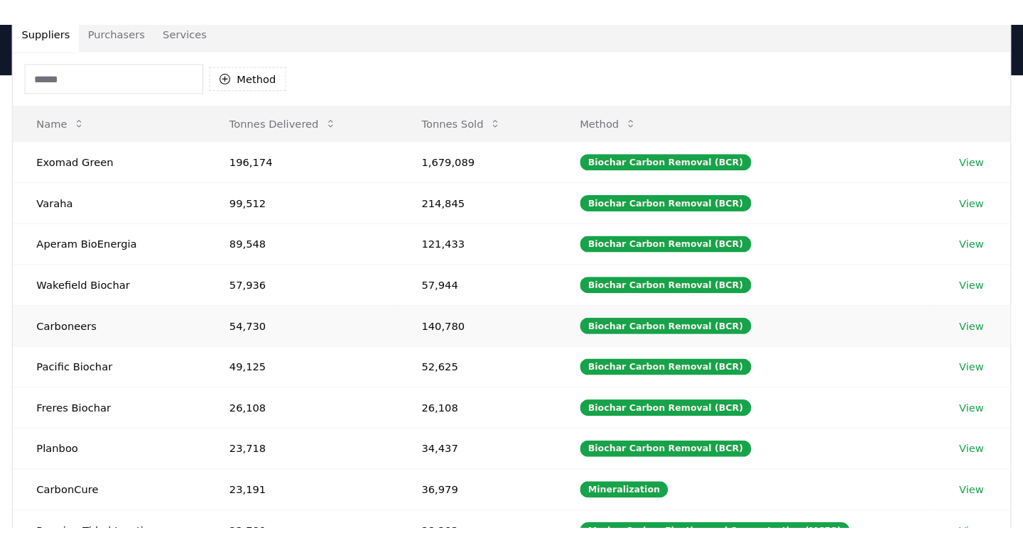
scroll to position [170, 0]
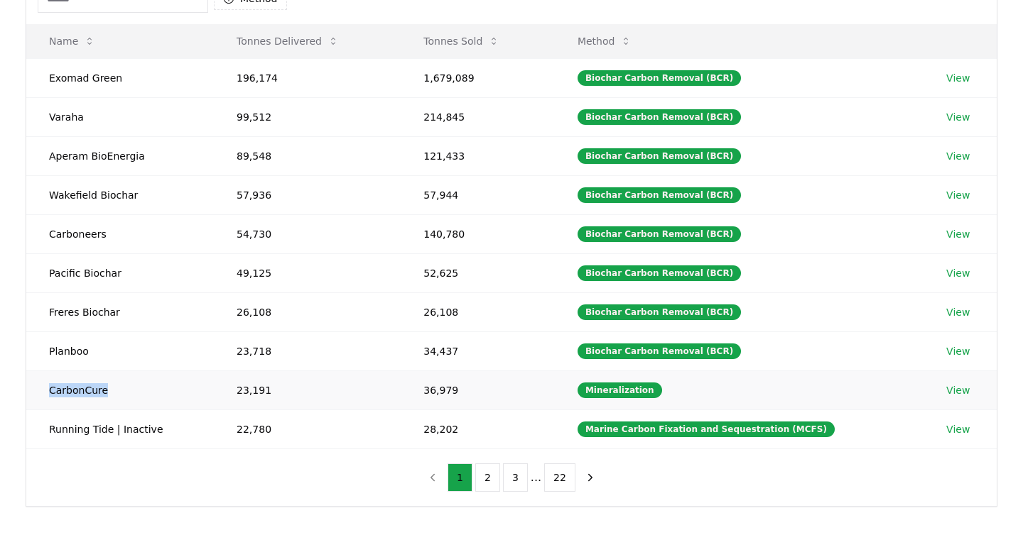
drag, startPoint x: 138, startPoint y: 396, endPoint x: 45, endPoint y: 396, distance: 92.3
click at [45, 396] on td "CarbonCure" at bounding box center [119, 390] width 187 height 39
copy td "CarbonCure"
click at [495, 471] on button "2" at bounding box center [487, 478] width 25 height 28
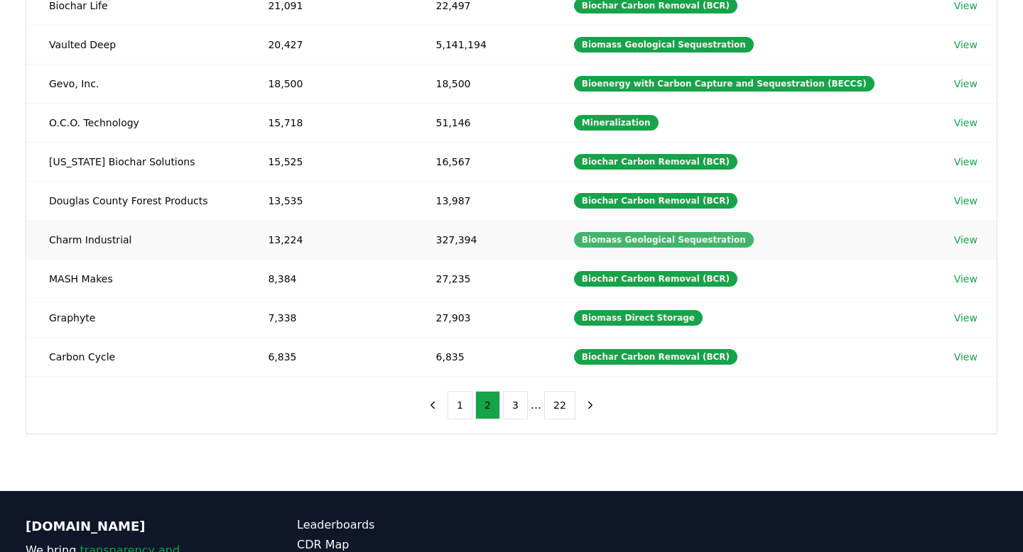
scroll to position [245, 0]
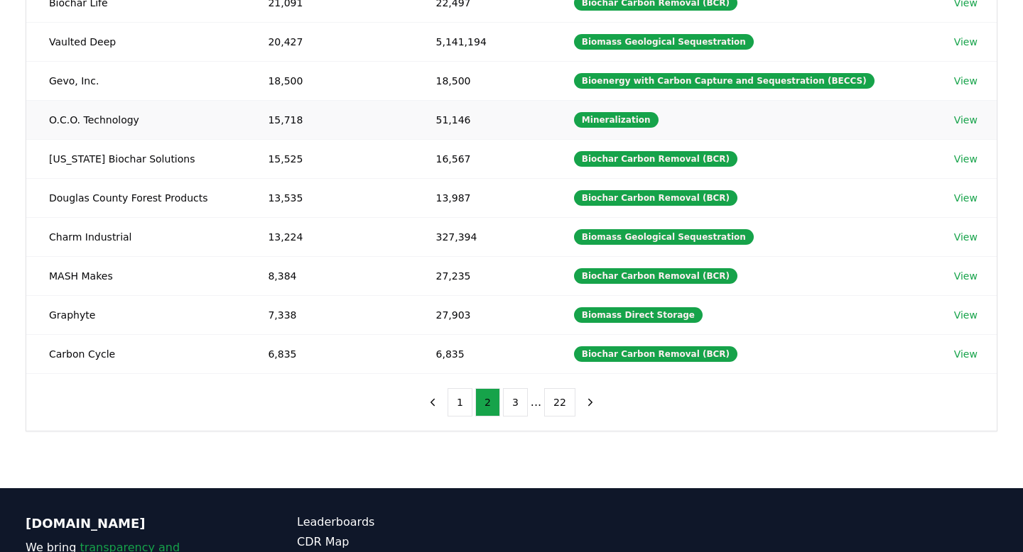
click at [898, 117] on link "View" at bounding box center [965, 120] width 23 height 14
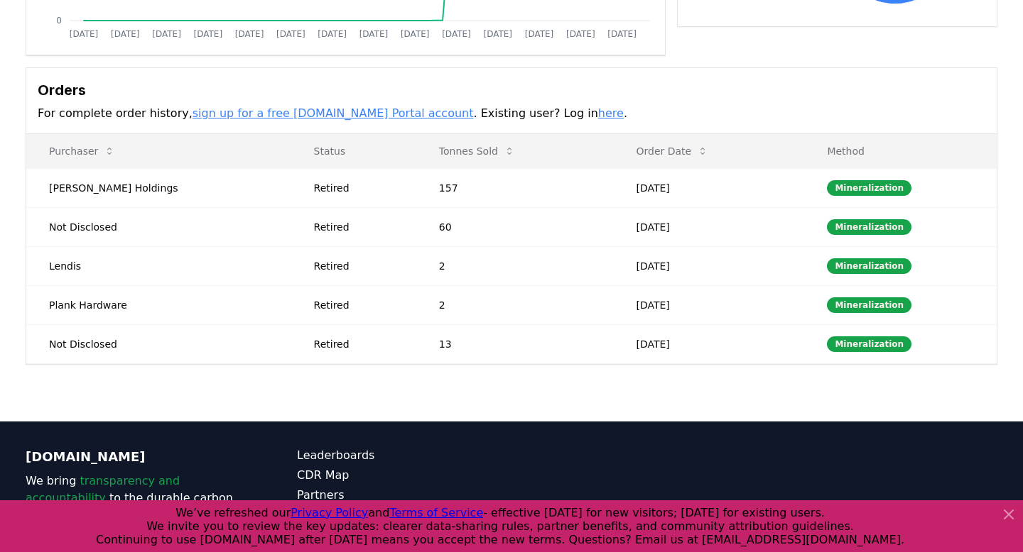
scroll to position [361, 0]
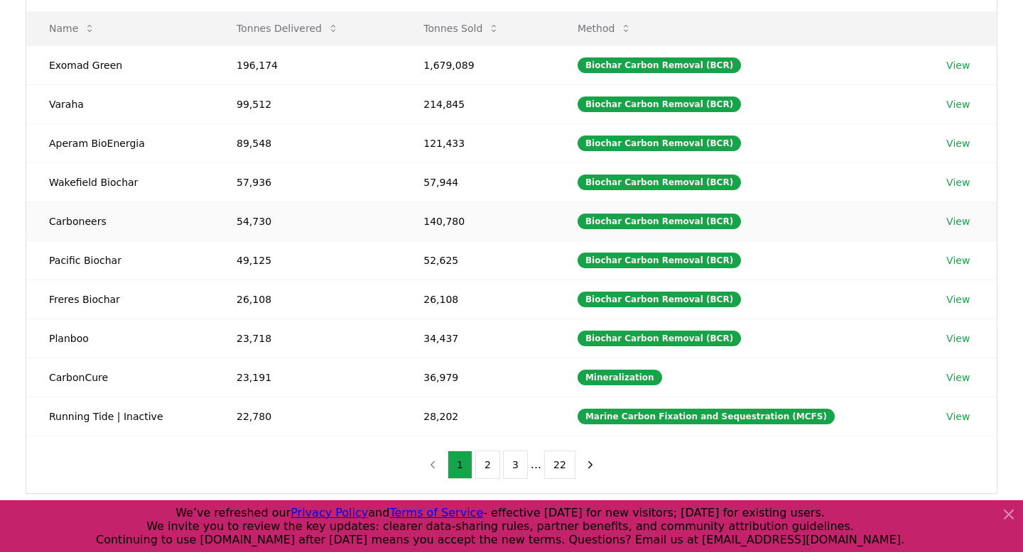
scroll to position [184, 0]
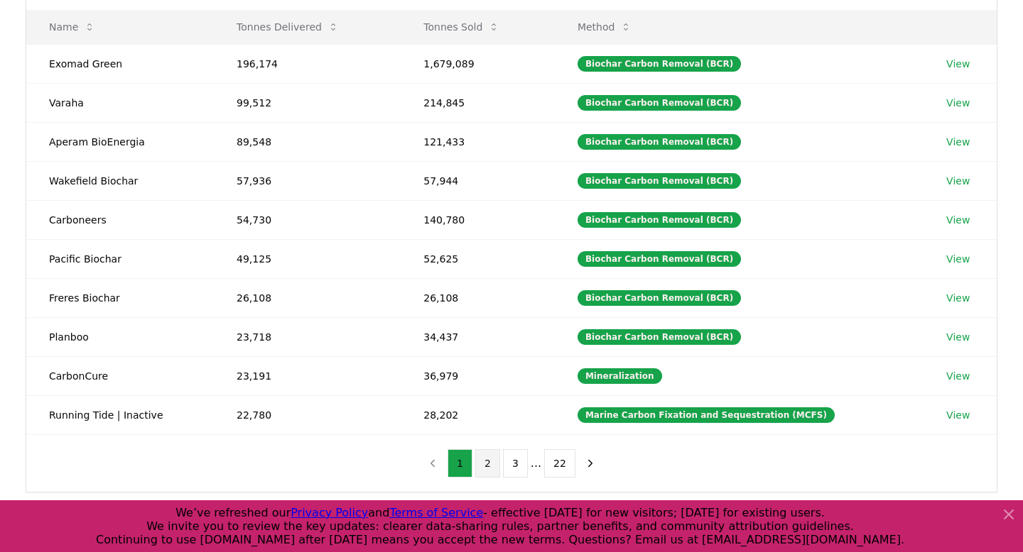
click at [489, 463] on button "2" at bounding box center [487, 464] width 25 height 28
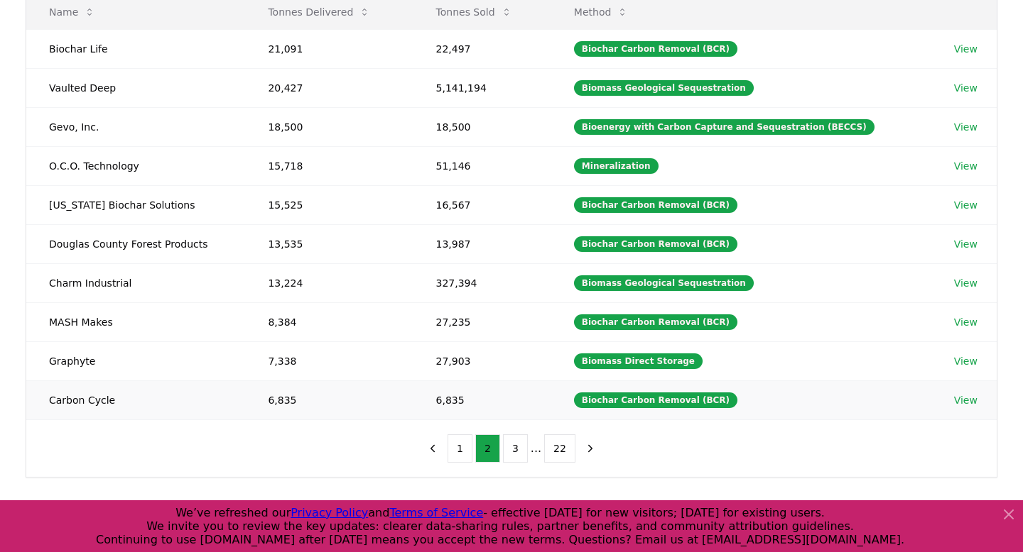
scroll to position [195, 0]
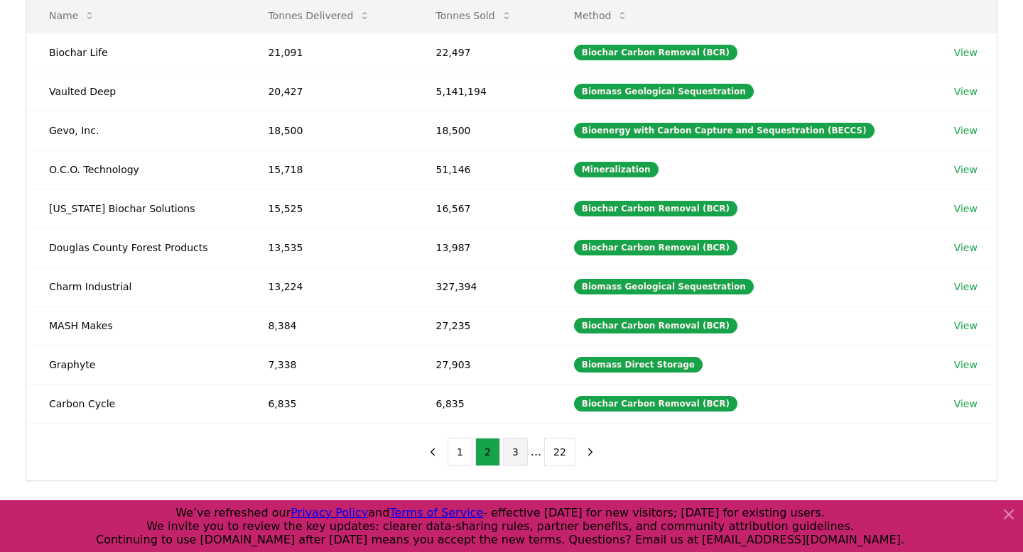
click at [513, 455] on button "3" at bounding box center [515, 452] width 25 height 28
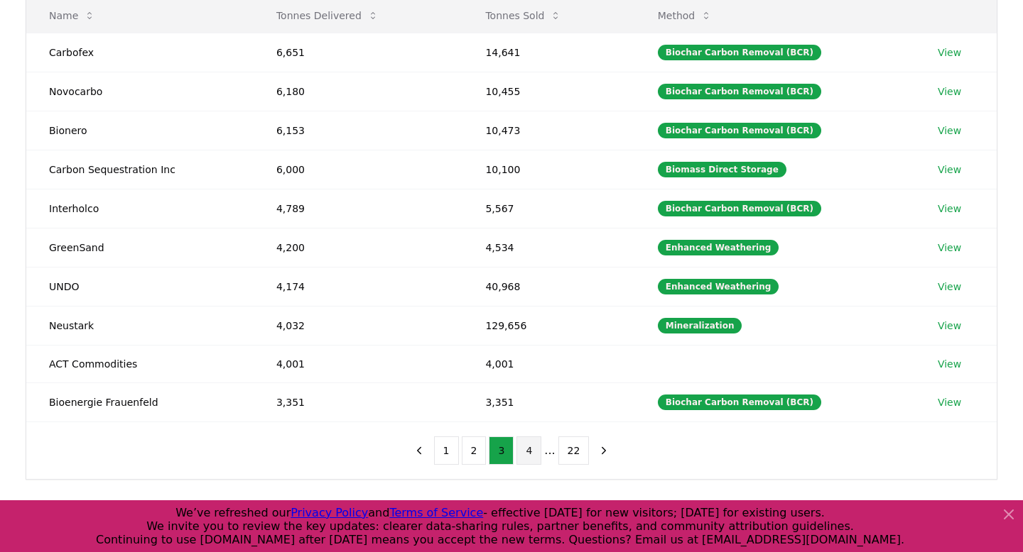
click at [524, 447] on button "4" at bounding box center [528, 451] width 25 height 28
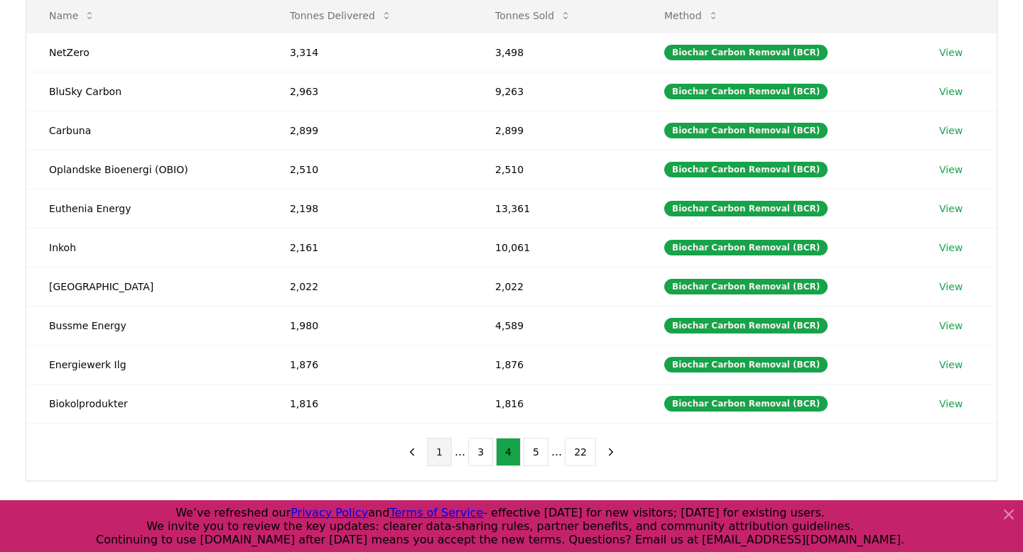
click at [444, 460] on button "1" at bounding box center [439, 452] width 25 height 28
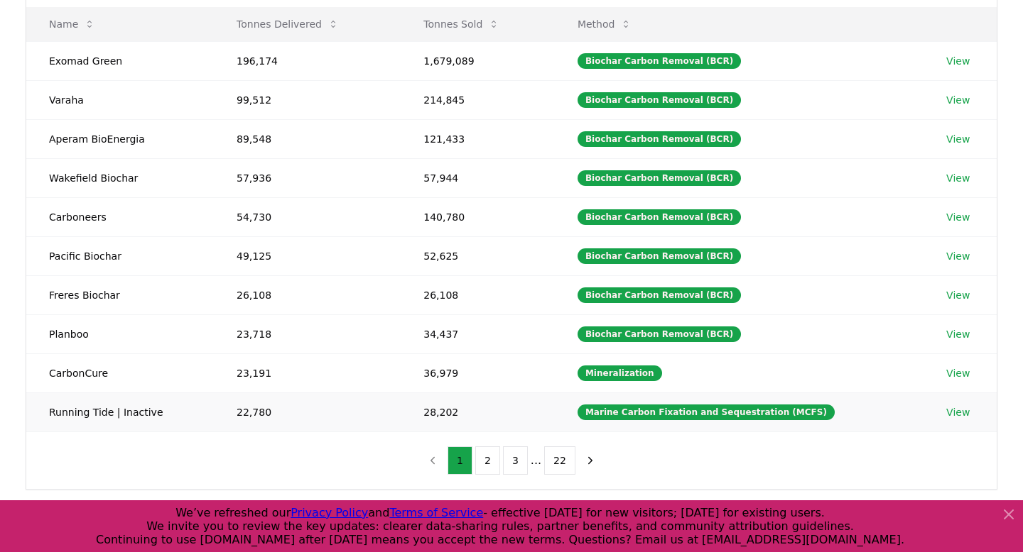
scroll to position [185, 0]
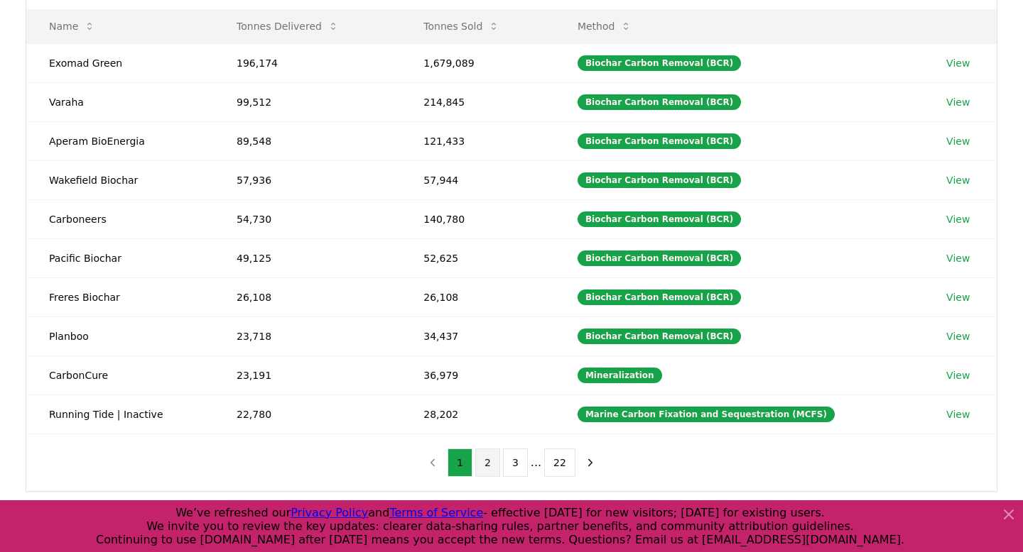
click at [491, 465] on button "2" at bounding box center [487, 463] width 25 height 28
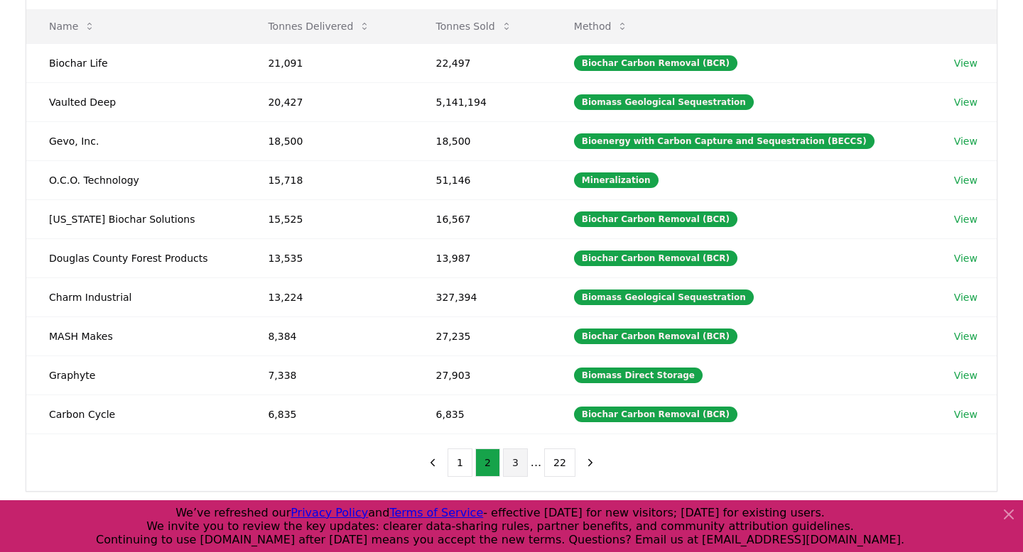
click at [522, 462] on button "3" at bounding box center [515, 463] width 25 height 28
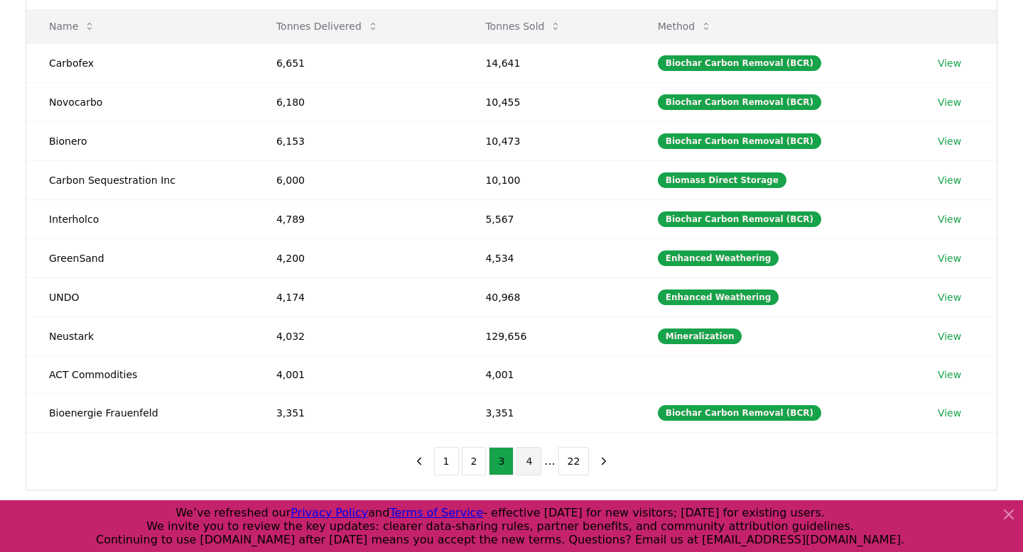
click at [530, 460] on button "4" at bounding box center [528, 461] width 25 height 28
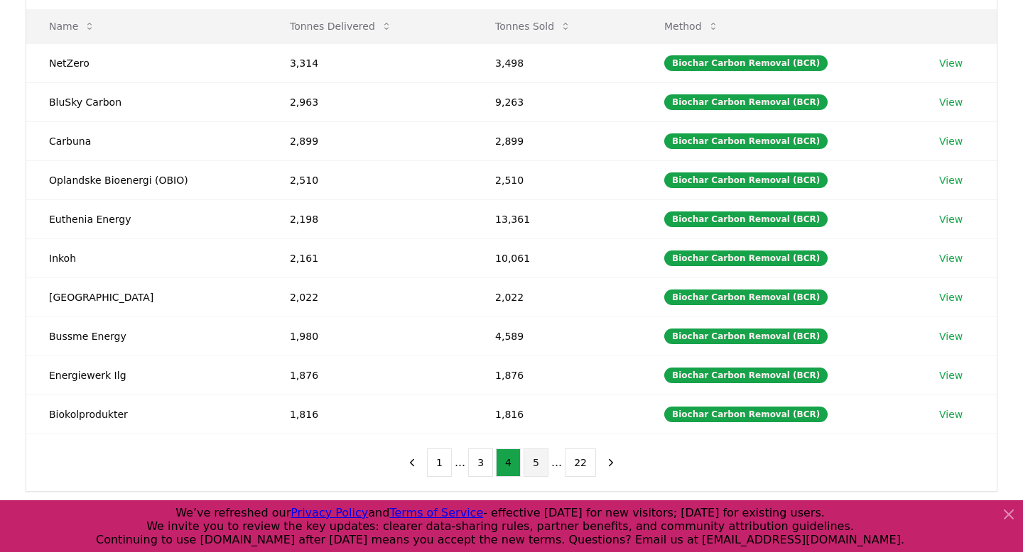
click at [536, 462] on button "5" at bounding box center [535, 463] width 25 height 28
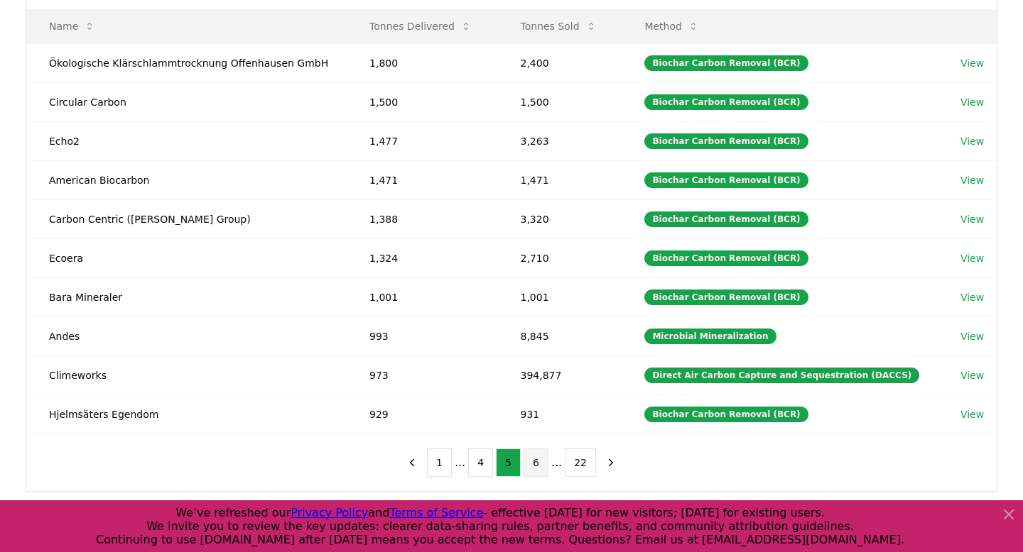
click at [534, 457] on button "6" at bounding box center [535, 463] width 25 height 28
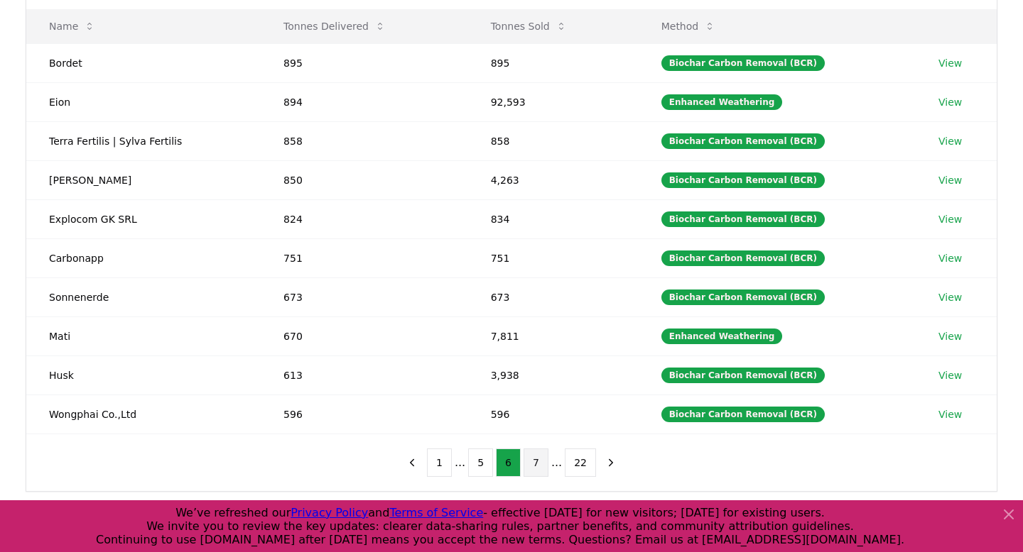
click at [536, 457] on button "7" at bounding box center [535, 463] width 25 height 28
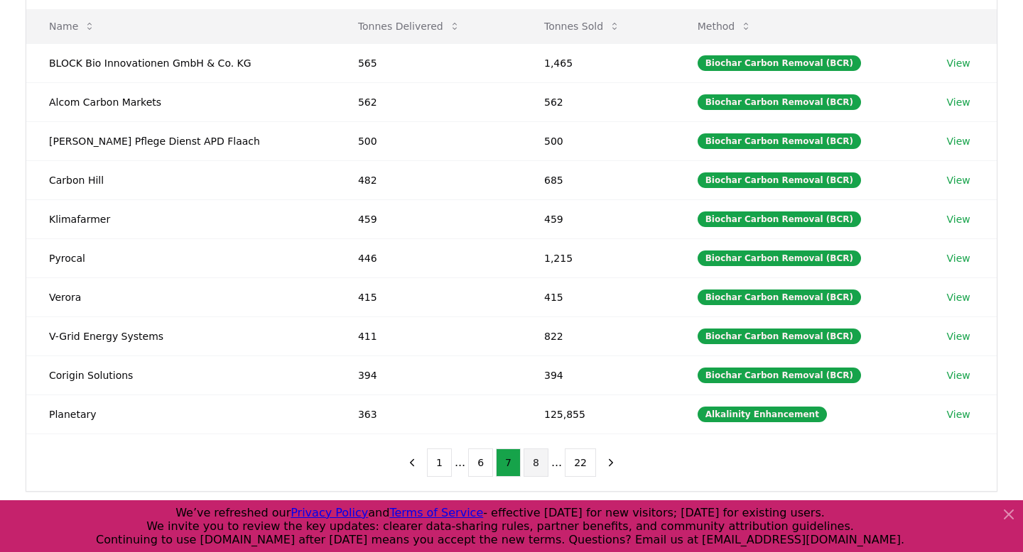
click at [540, 471] on button "8" at bounding box center [535, 463] width 25 height 28
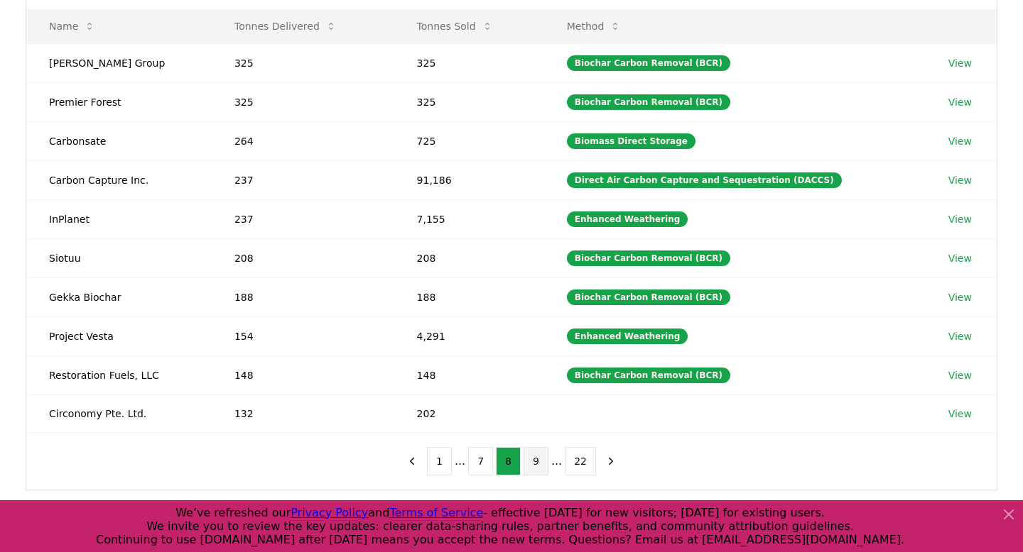
click at [544, 466] on button "9" at bounding box center [535, 461] width 25 height 28
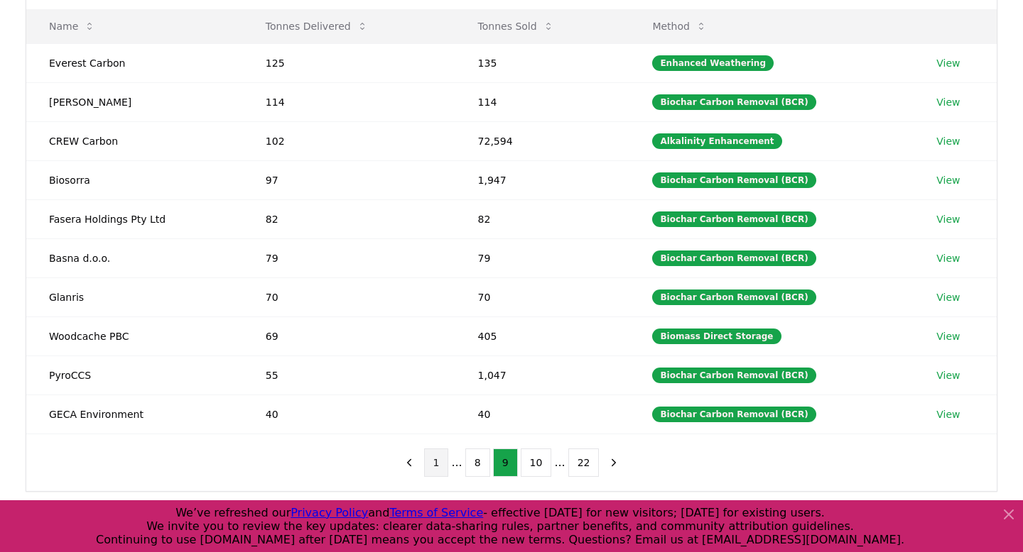
click at [436, 470] on button "1" at bounding box center [436, 463] width 25 height 28
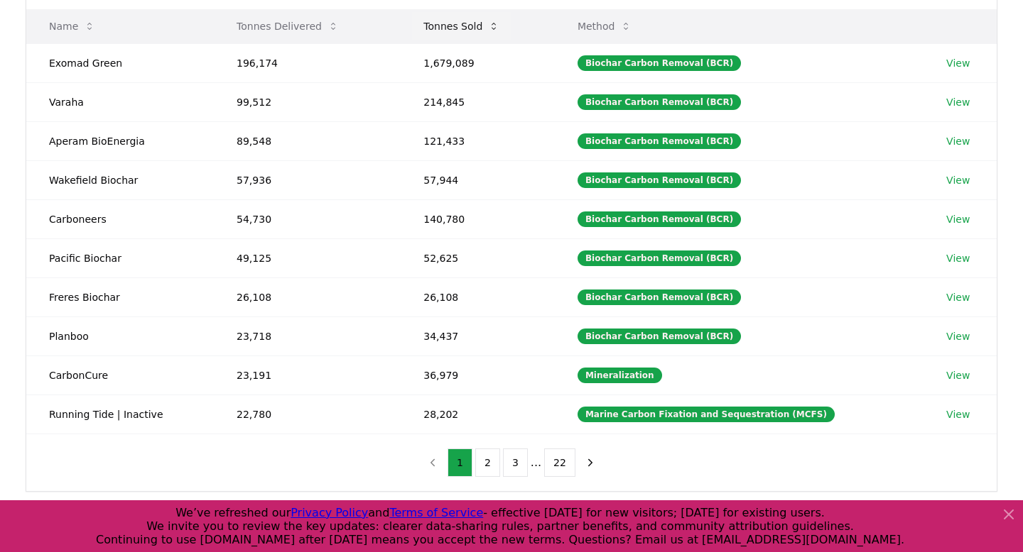
click at [485, 26] on button "Tonnes Sold" at bounding box center [461, 26] width 99 height 28
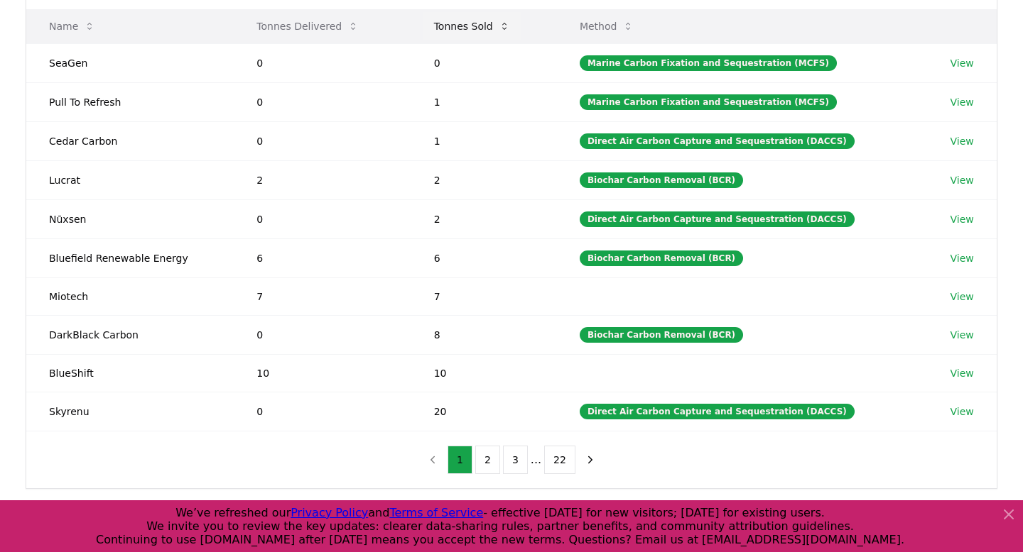
click at [485, 26] on button "Tonnes Sold" at bounding box center [472, 26] width 99 height 28
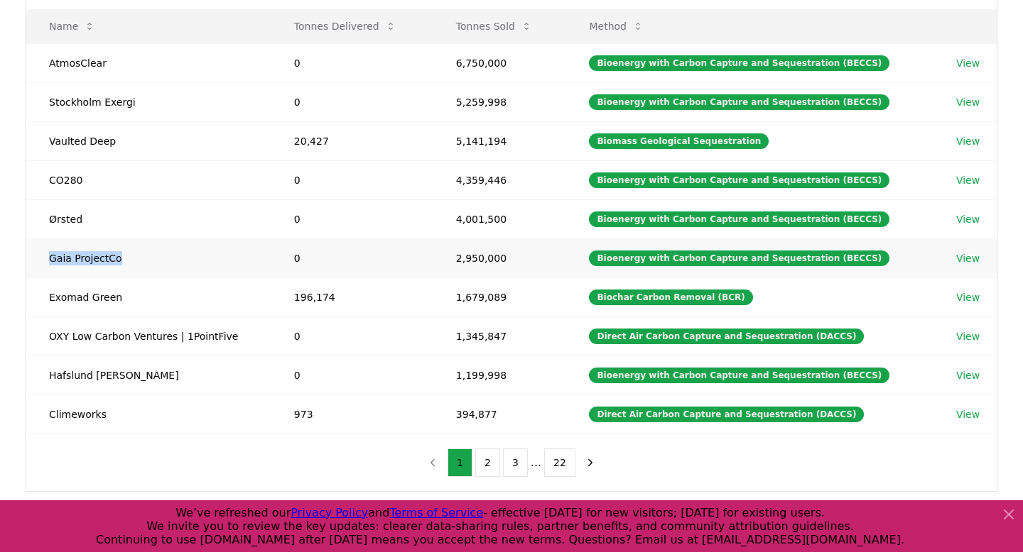
drag, startPoint x: 116, startPoint y: 258, endPoint x: 37, endPoint y: 260, distance: 78.8
click at [37, 260] on td "Gaia ProjectCo" at bounding box center [148, 258] width 245 height 39
copy td "Gaia ProjectCo"
drag, startPoint x: 93, startPoint y: 183, endPoint x: 34, endPoint y: 182, distance: 58.9
click at [34, 182] on td "CO280" at bounding box center [148, 179] width 245 height 39
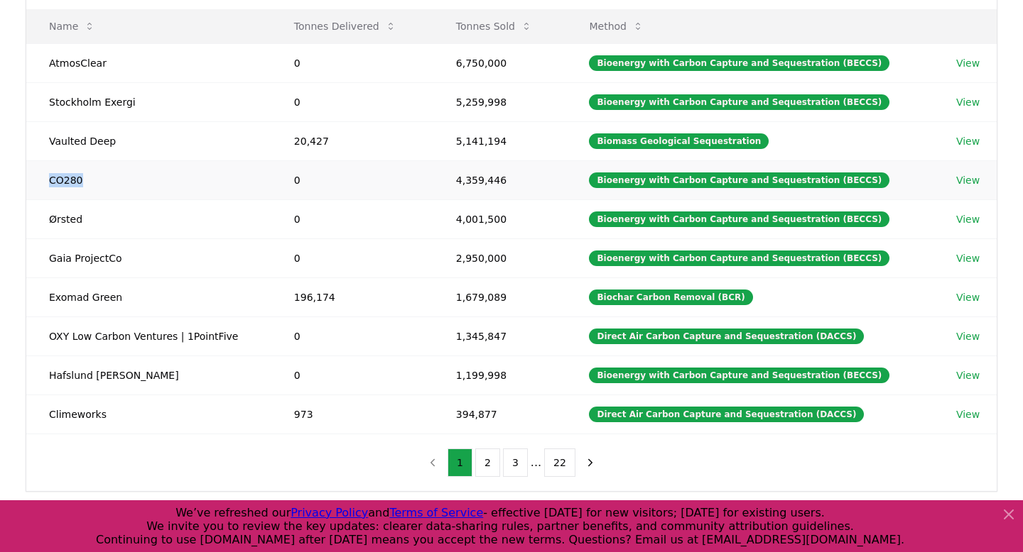
copy td "CO280"
click at [485, 456] on button "2" at bounding box center [487, 463] width 25 height 28
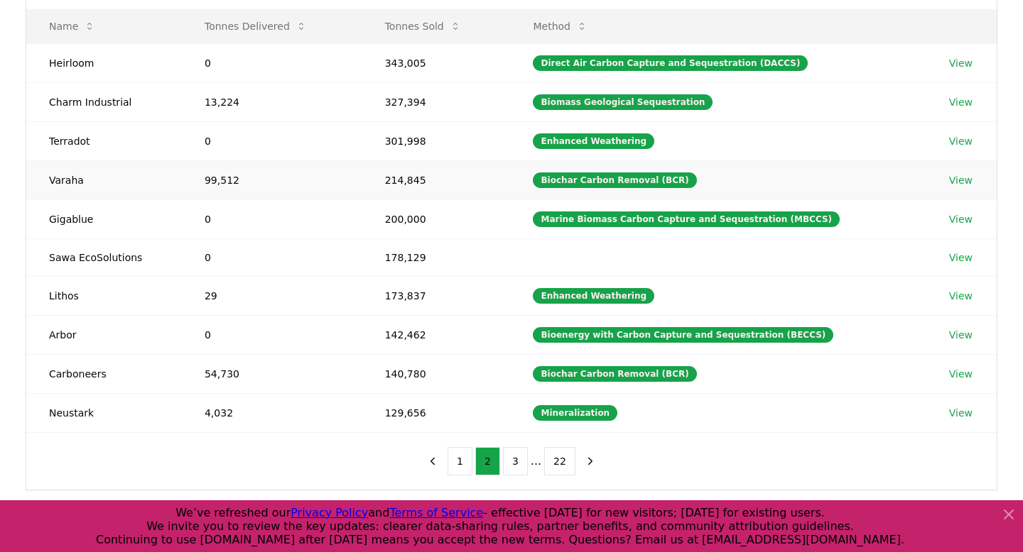
click at [60, 177] on td "Varaha" at bounding box center [104, 179] width 156 height 39
copy td "Varaha"
click at [524, 469] on button "3" at bounding box center [515, 461] width 25 height 28
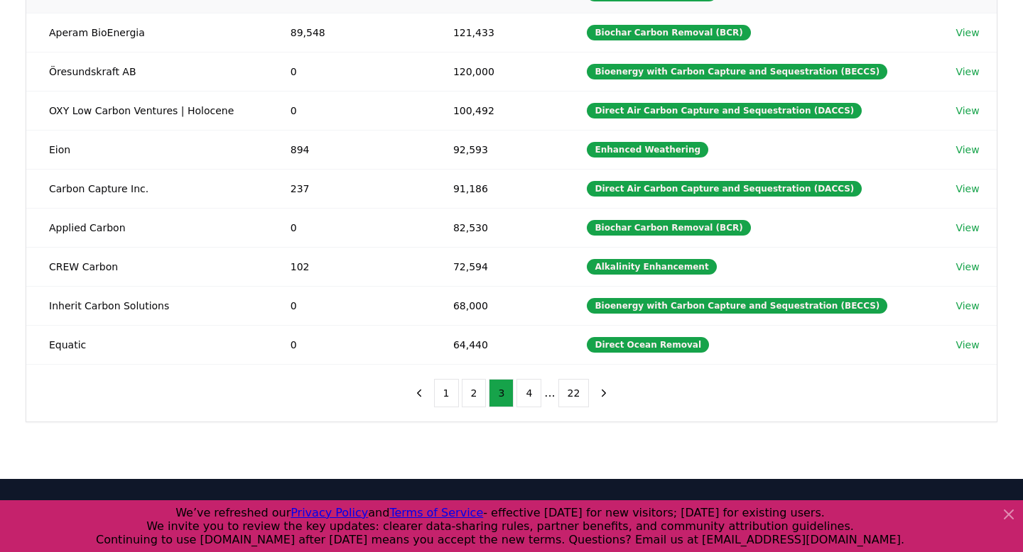
scroll to position [258, 0]
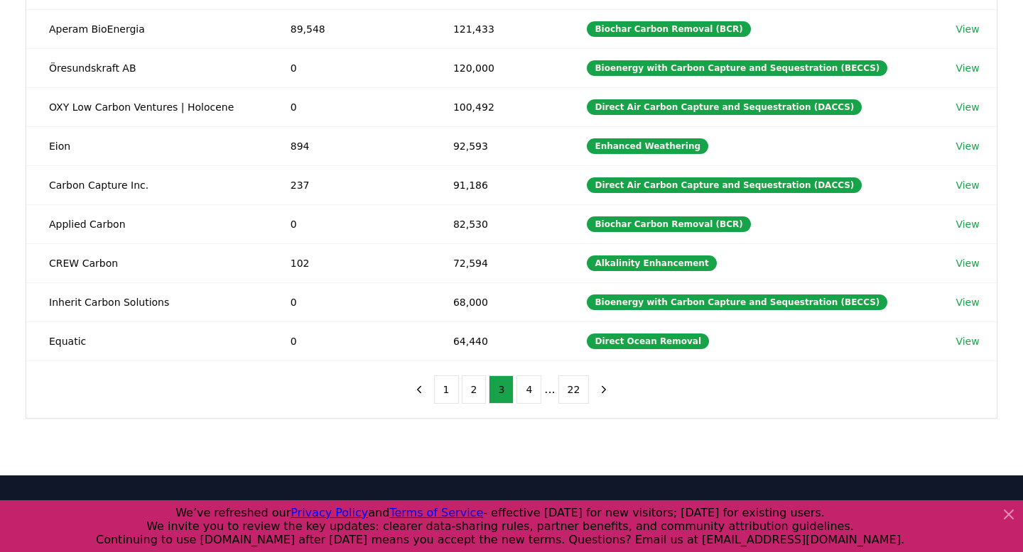
click at [45, 413] on div "Method Name Tonnes Delivered Tonnes Sold Method Planetary 363 125,855 Alkalinit…" at bounding box center [511, 151] width 970 height 533
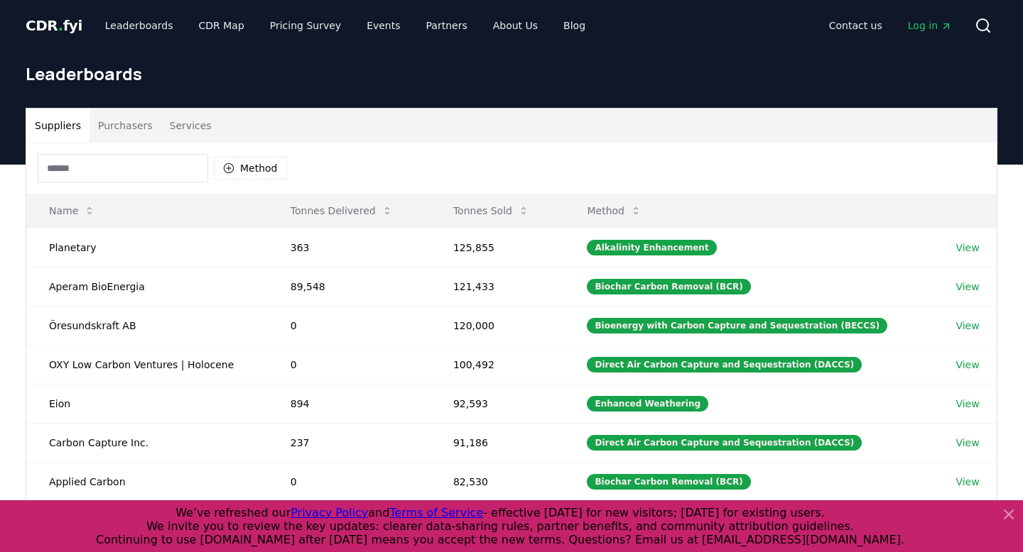
click at [123, 130] on button "Purchasers" at bounding box center [125, 126] width 72 height 34
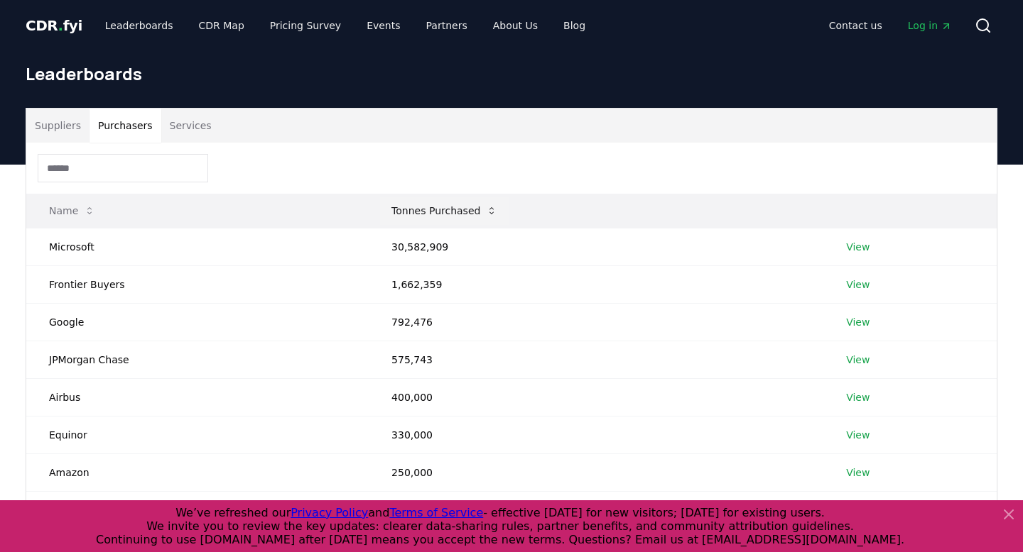
click at [469, 208] on button "Tonnes Purchased" at bounding box center [444, 211] width 129 height 28
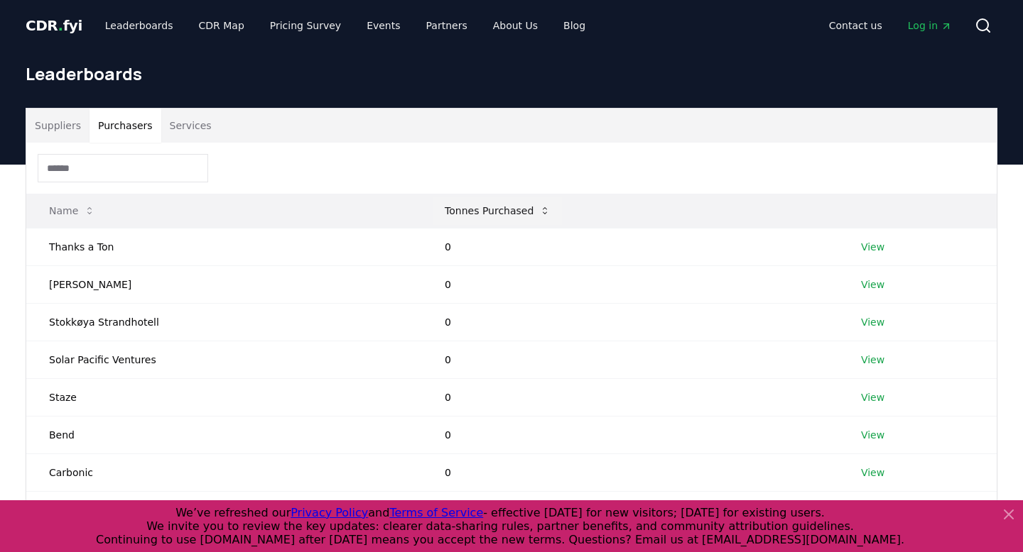
click at [469, 208] on button "Tonnes Purchased" at bounding box center [497, 211] width 129 height 28
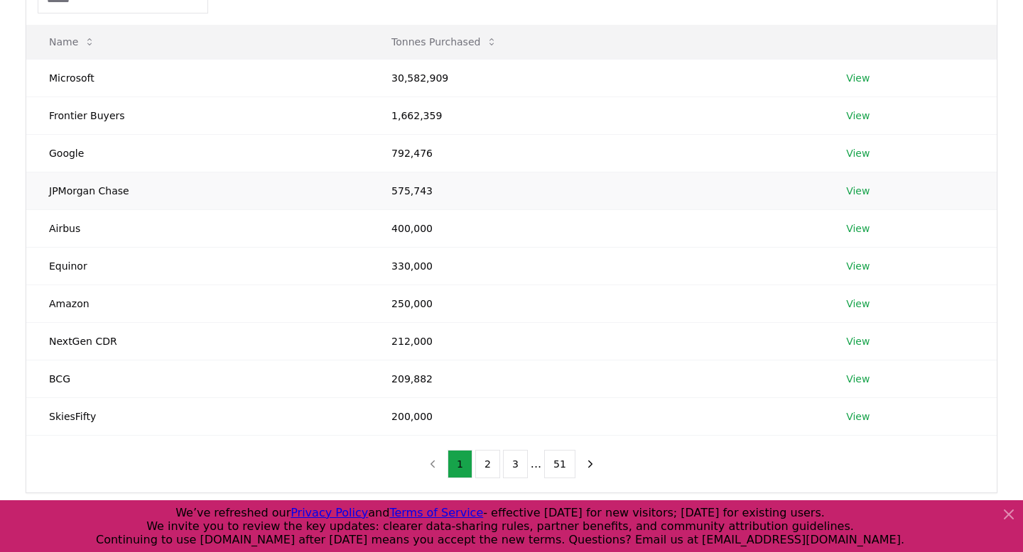
scroll to position [176, 0]
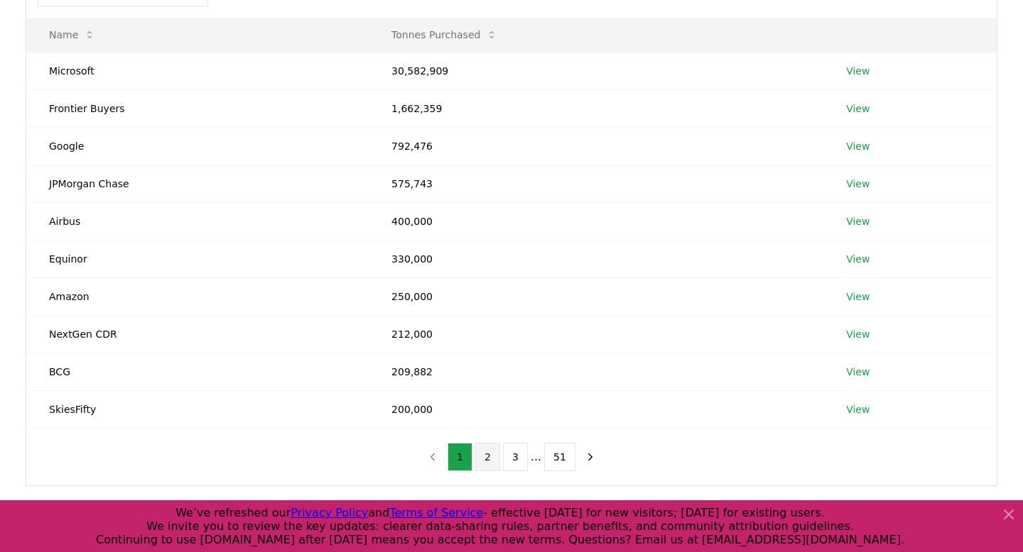
click at [489, 455] on button "2" at bounding box center [487, 457] width 25 height 28
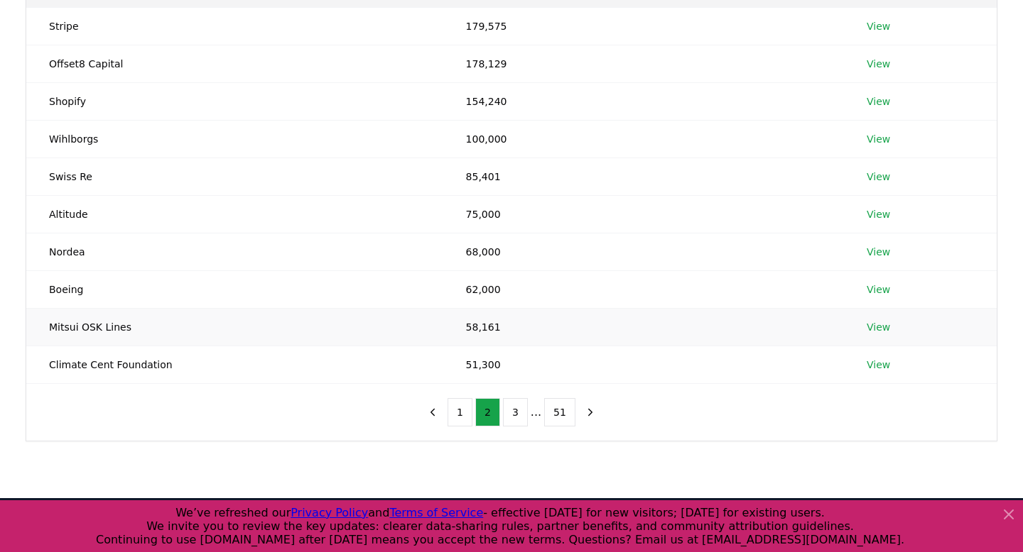
scroll to position [200, 0]
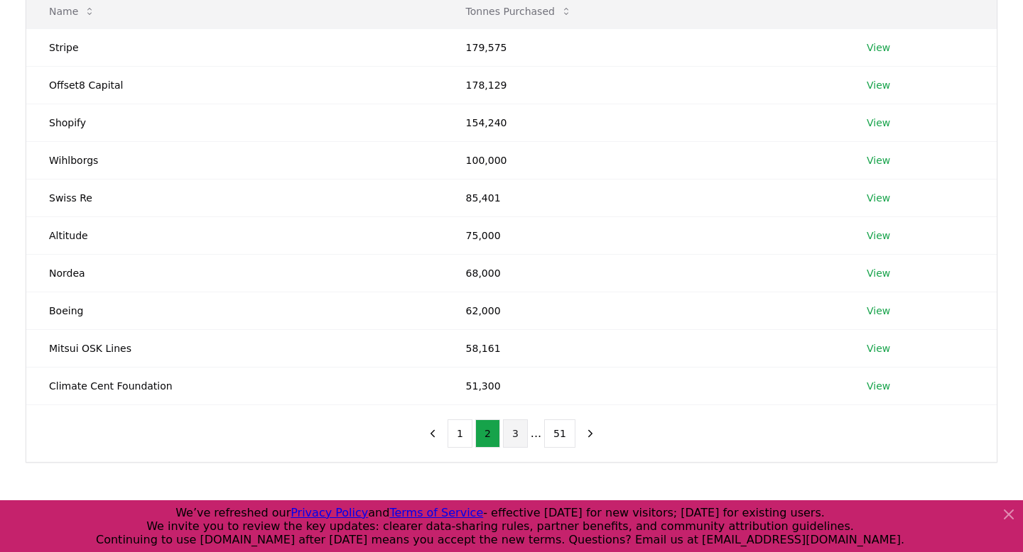
click at [523, 437] on button "3" at bounding box center [515, 434] width 25 height 28
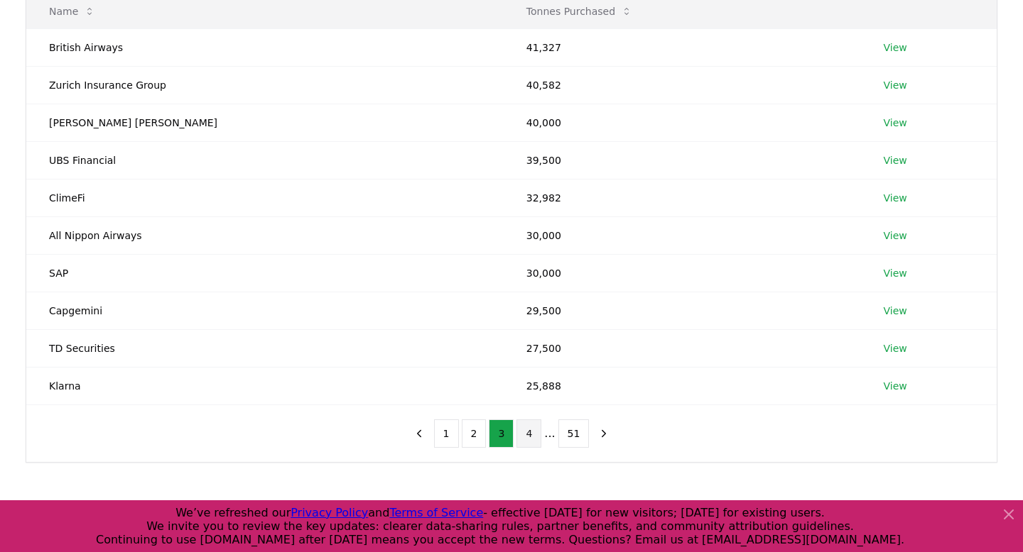
click at [537, 438] on button "4" at bounding box center [528, 434] width 25 height 28
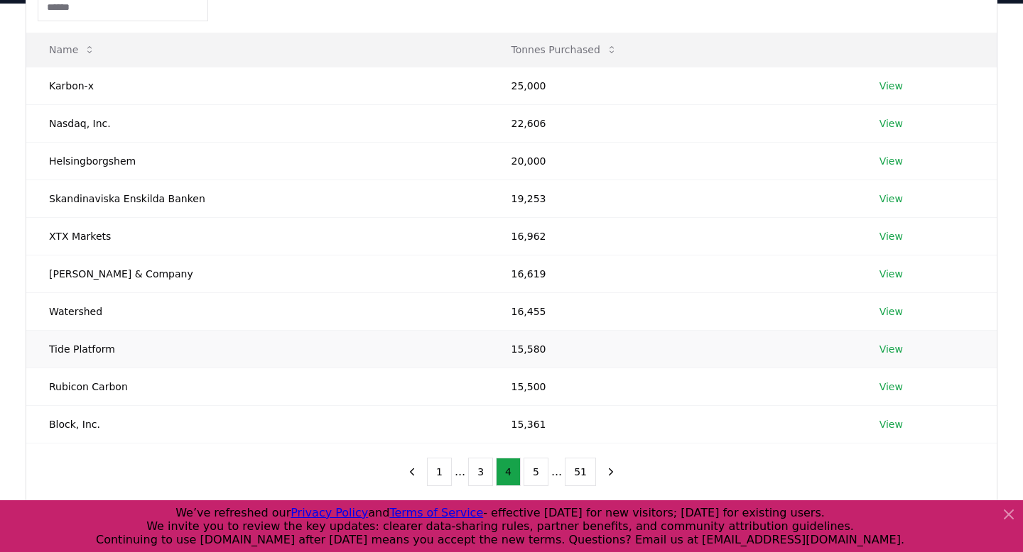
scroll to position [155, 0]
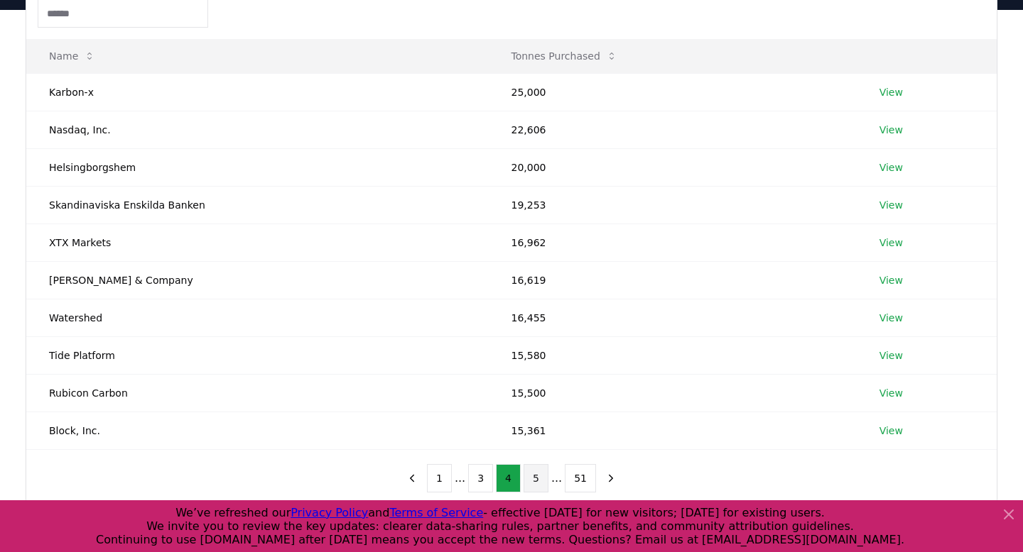
click at [543, 478] on button "5" at bounding box center [535, 478] width 25 height 28
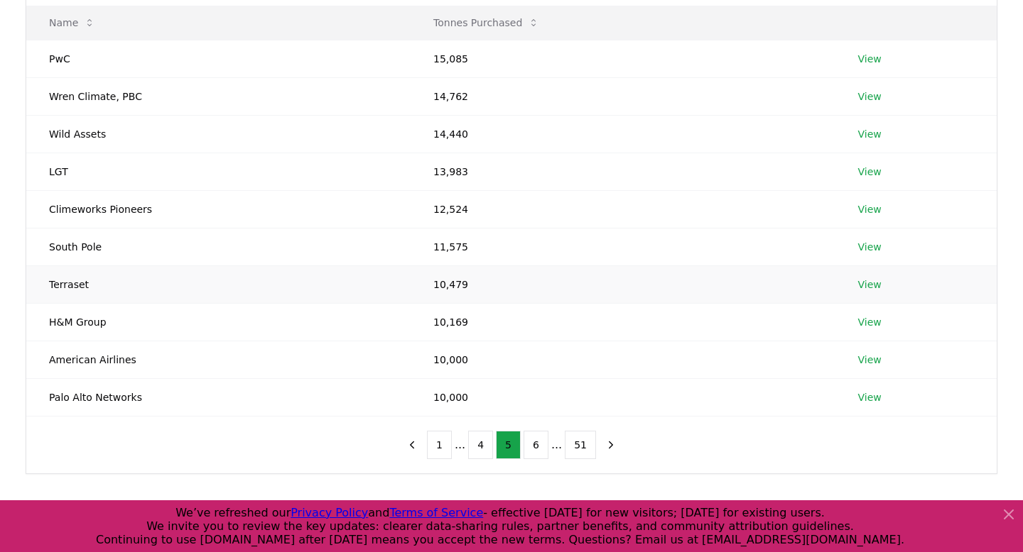
scroll to position [195, 0]
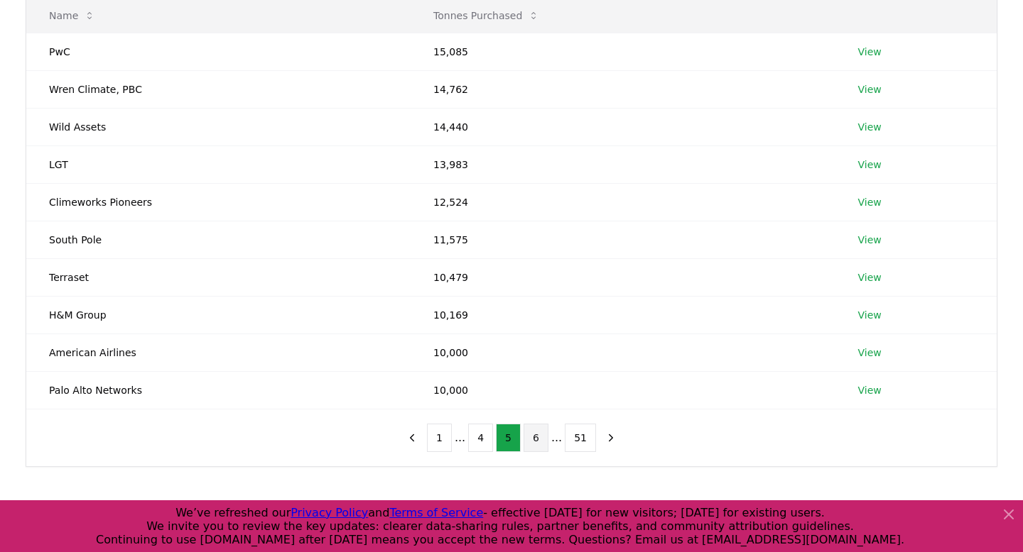
click at [535, 435] on button "6" at bounding box center [535, 438] width 25 height 28
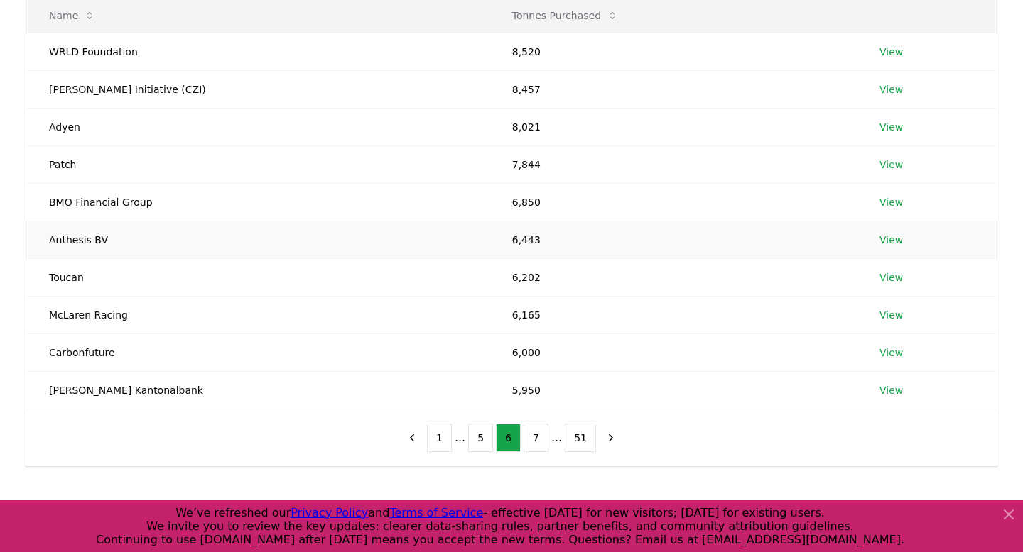
scroll to position [197, 0]
click at [533, 442] on button "7" at bounding box center [535, 437] width 25 height 28
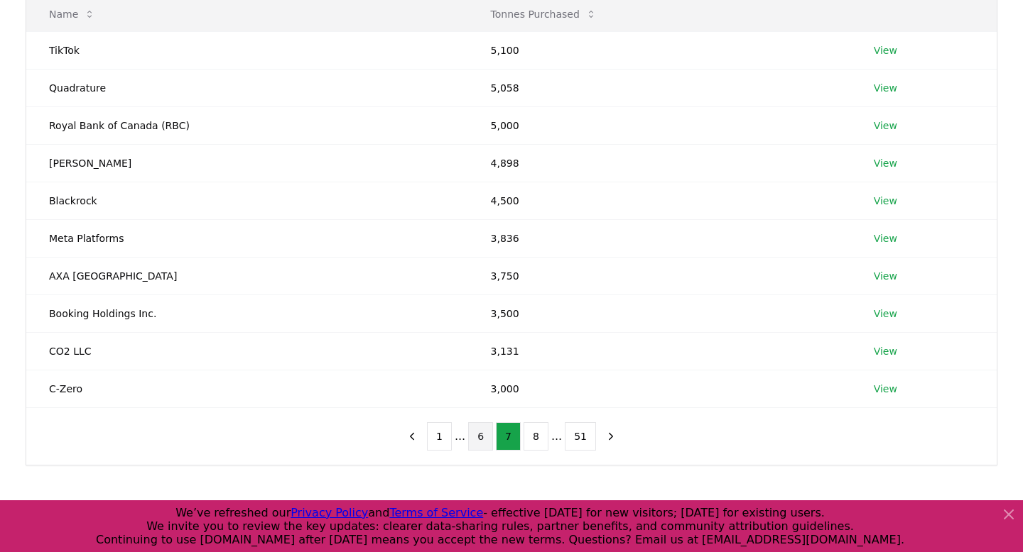
click at [487, 435] on button "6" at bounding box center [480, 437] width 25 height 28
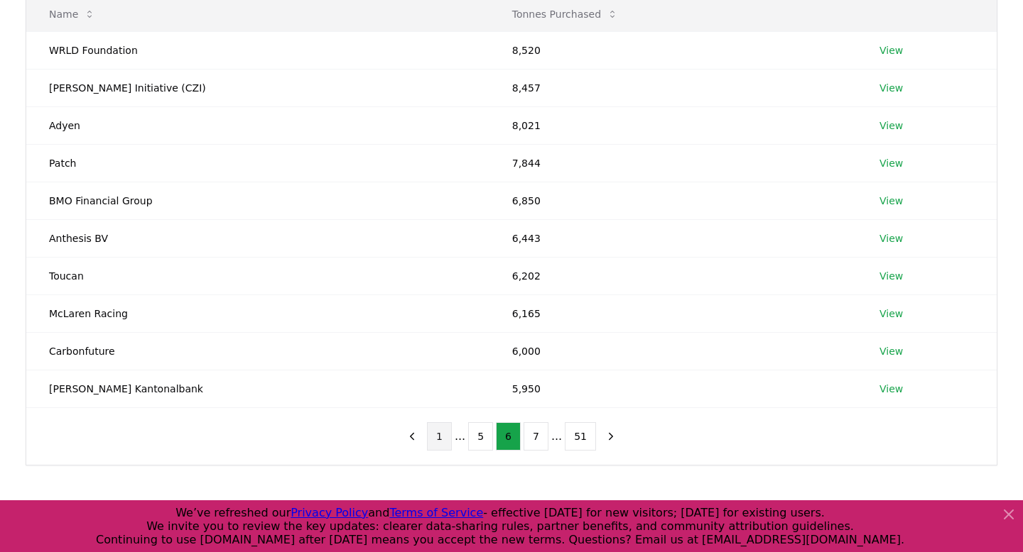
click at [437, 432] on button "1" at bounding box center [439, 437] width 25 height 28
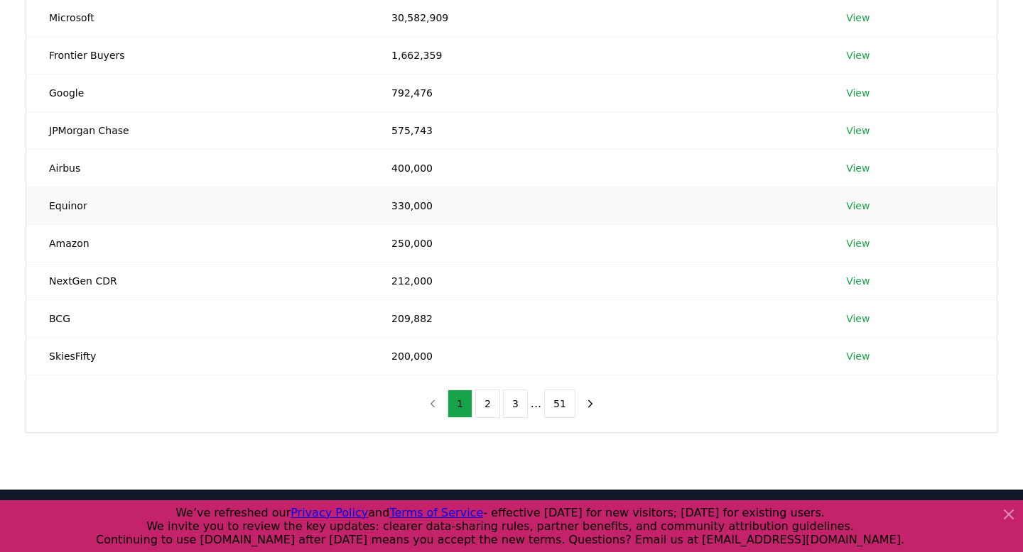
scroll to position [237, 0]
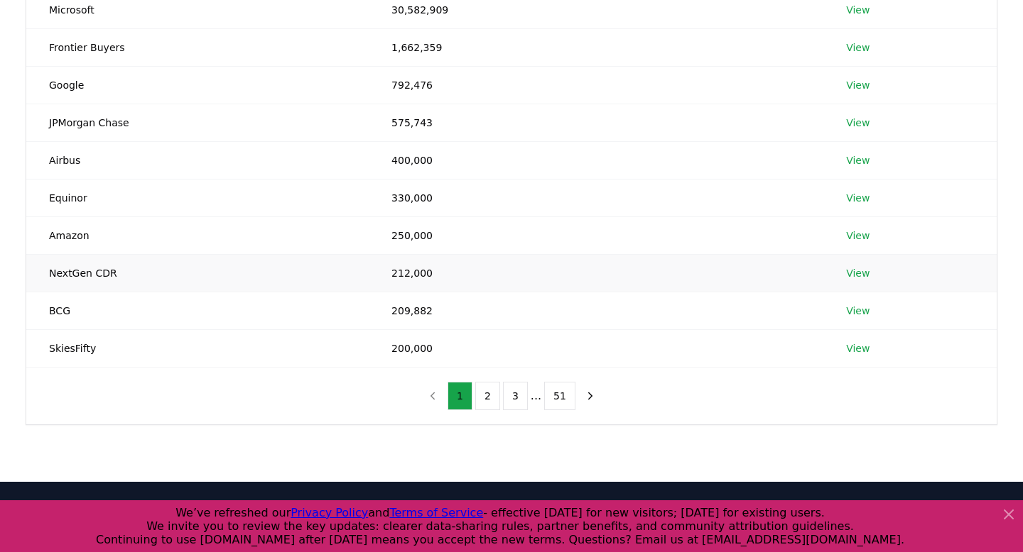
click at [399, 269] on td "212,000" at bounding box center [596, 273] width 454 height 38
click at [364, 389] on div "Name Tonnes Purchased Microsoft 30,582,909 View Frontier Buyers 1,662,359 View …" at bounding box center [511, 165] width 970 height 519
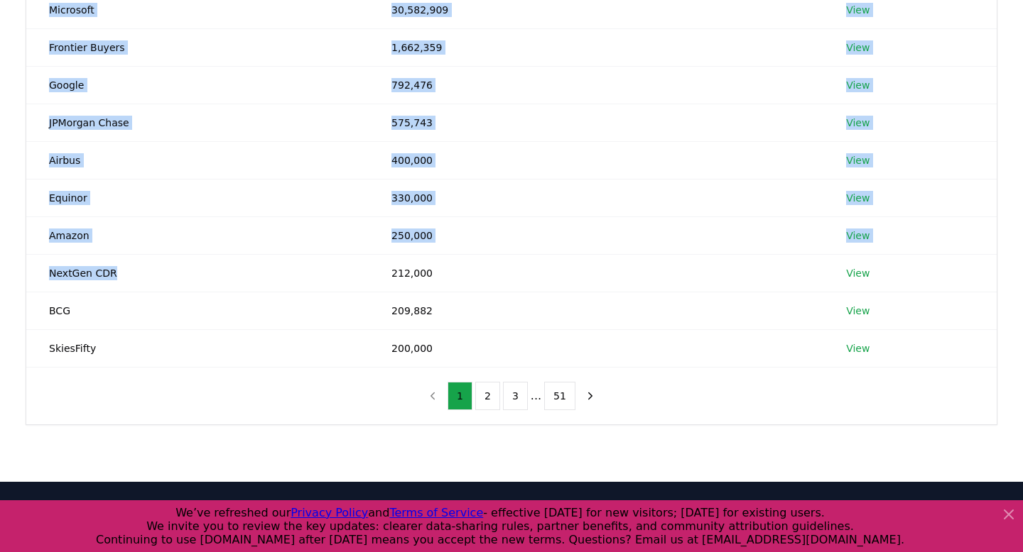
drag, startPoint x: 154, startPoint y: 276, endPoint x: 5, endPoint y: 272, distance: 149.2
click at [5, 272] on div "Suppliers Purchasers Services Name Tonnes Purchased Microsoft 30,582,909 View F…" at bounding box center [511, 205] width 1023 height 555
click at [50, 273] on td "NextGen CDR" at bounding box center [197, 273] width 342 height 38
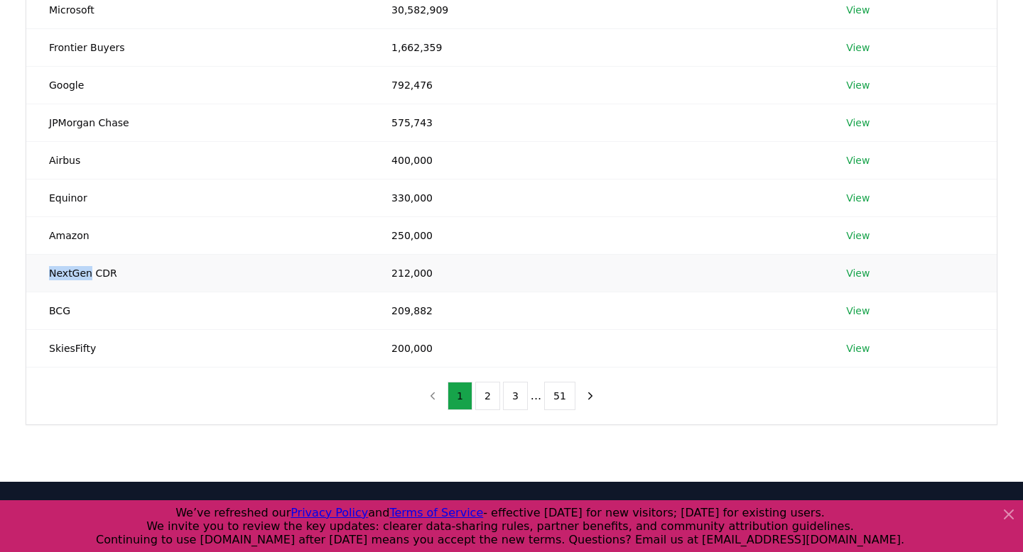
click at [50, 273] on td "NextGen CDR" at bounding box center [197, 273] width 342 height 38
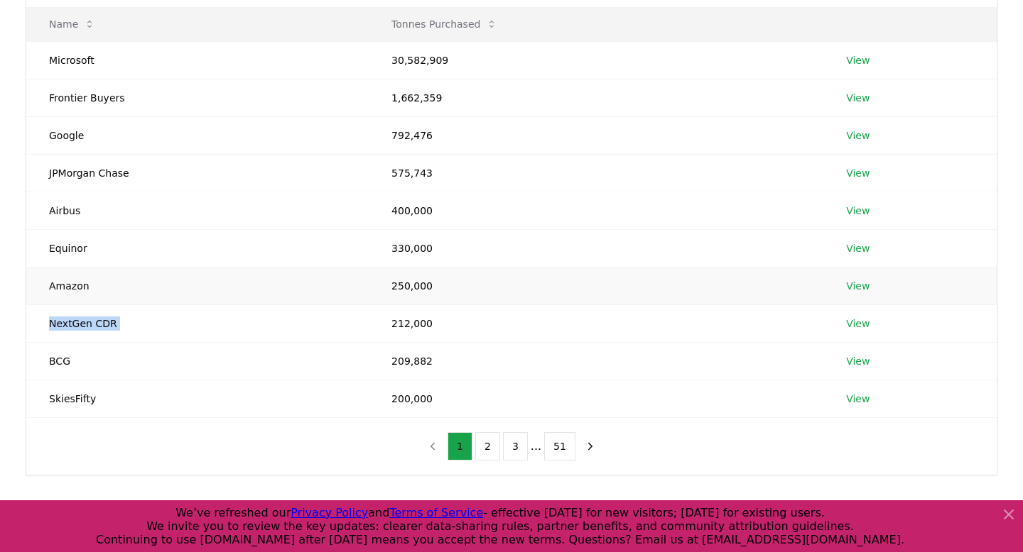
scroll to position [209, 0]
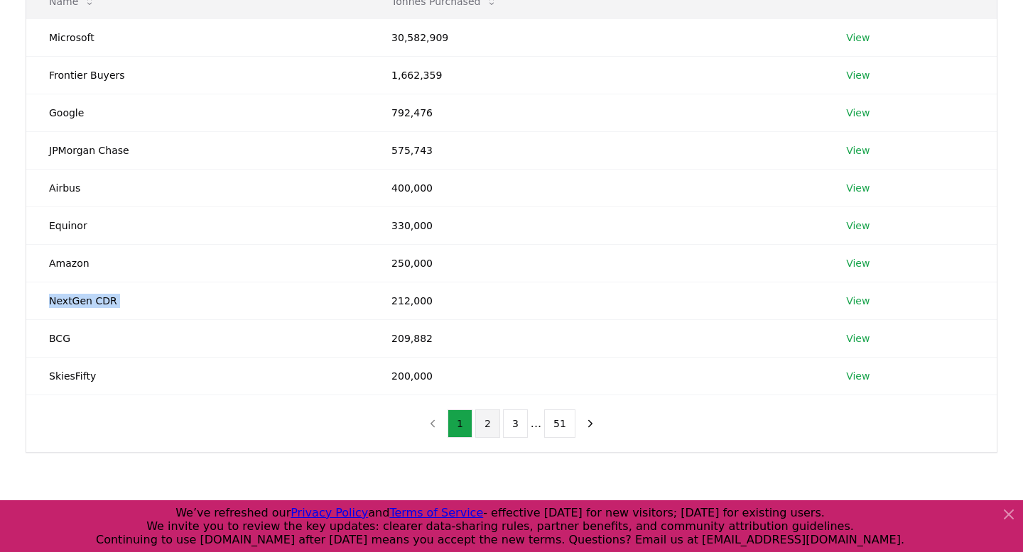
click at [487, 421] on button "2" at bounding box center [487, 424] width 25 height 28
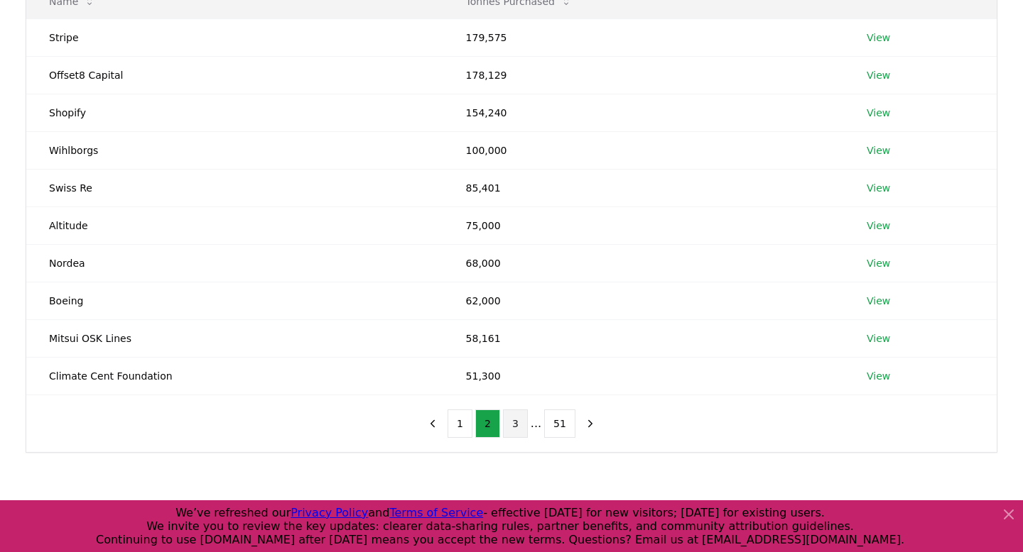
click at [508, 423] on button "3" at bounding box center [515, 424] width 25 height 28
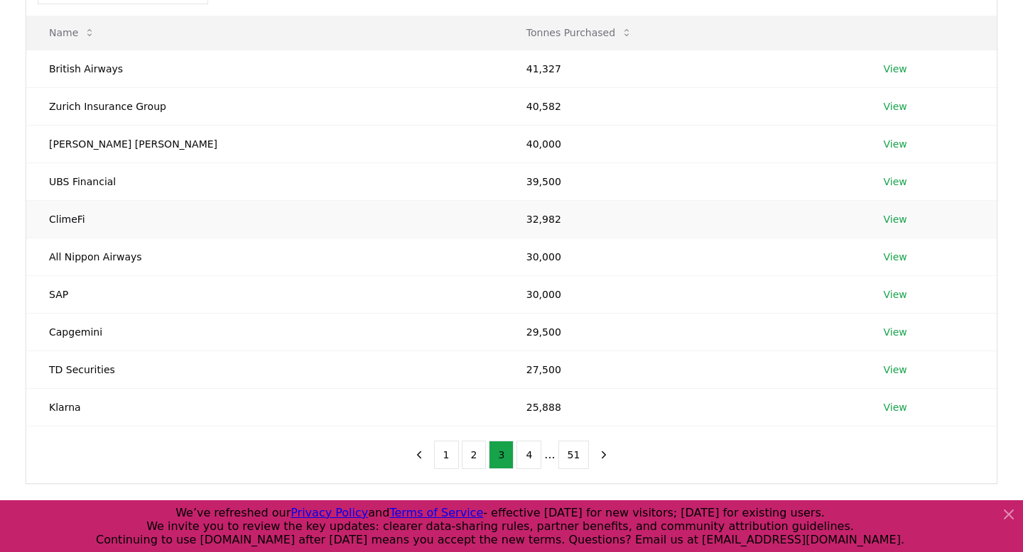
scroll to position [179, 0]
click at [526, 451] on button "4" at bounding box center [528, 454] width 25 height 28
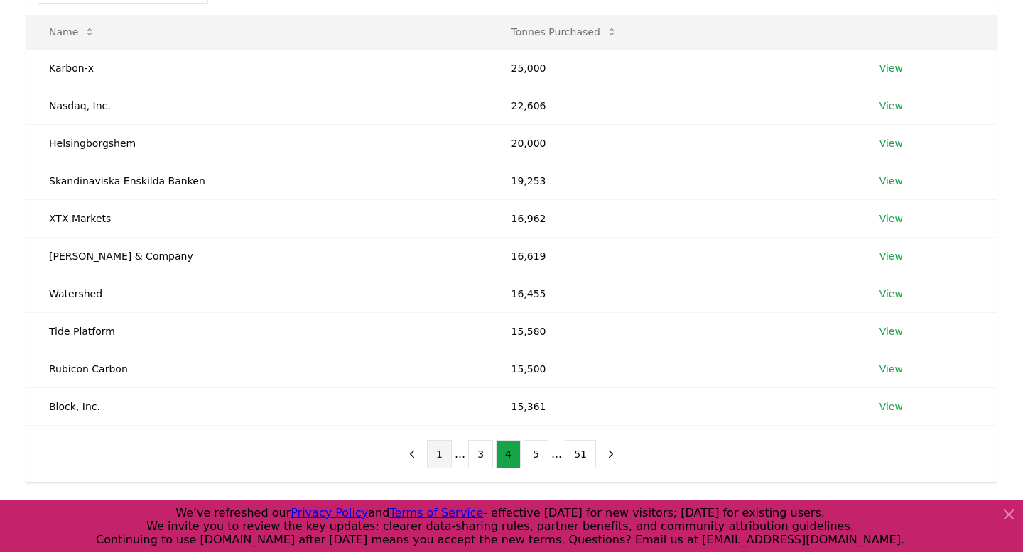
click at [439, 449] on button "1" at bounding box center [439, 454] width 25 height 28
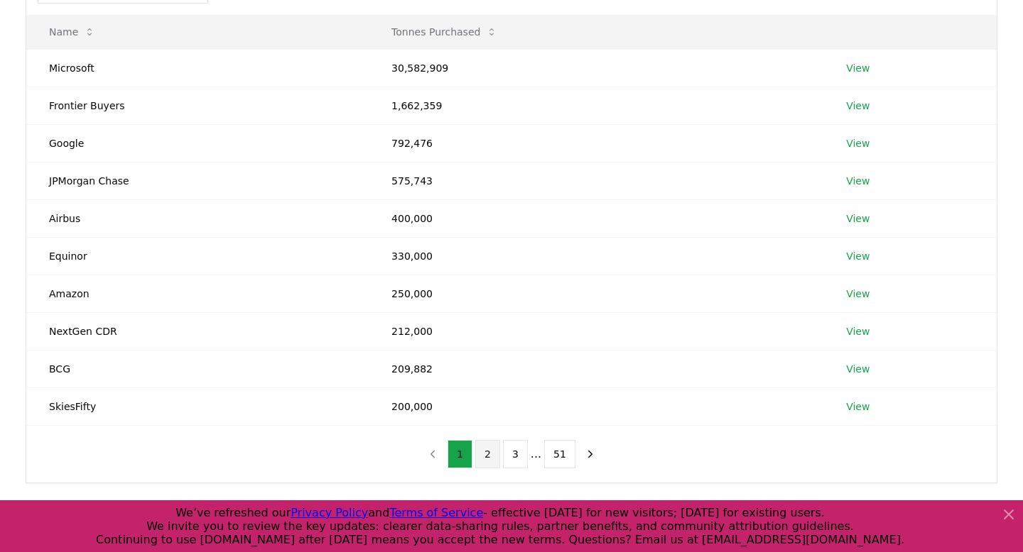
click at [498, 460] on button "2" at bounding box center [487, 454] width 25 height 28
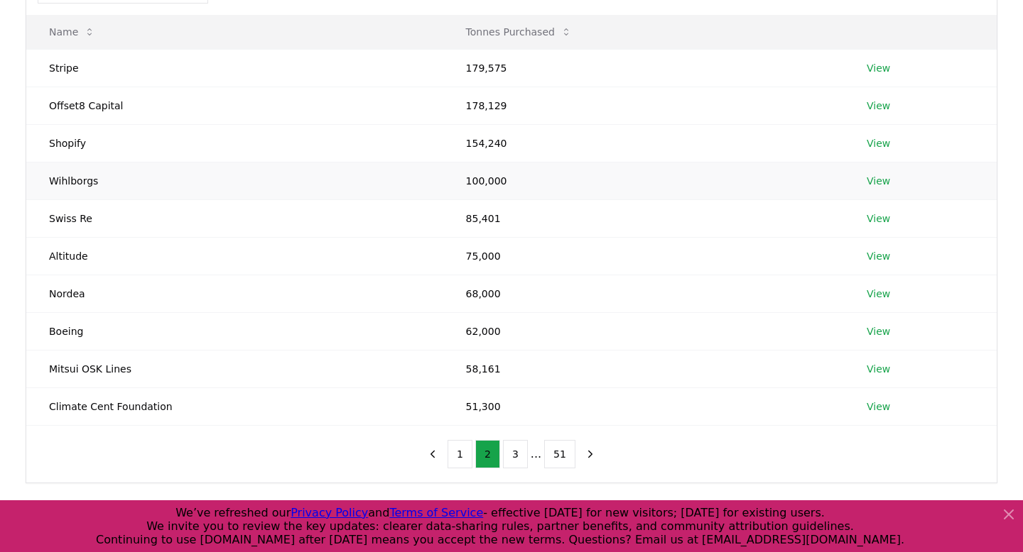
click at [89, 181] on td "Wihlborgs" at bounding box center [234, 181] width 417 height 38
copy td "Wihlborgs"
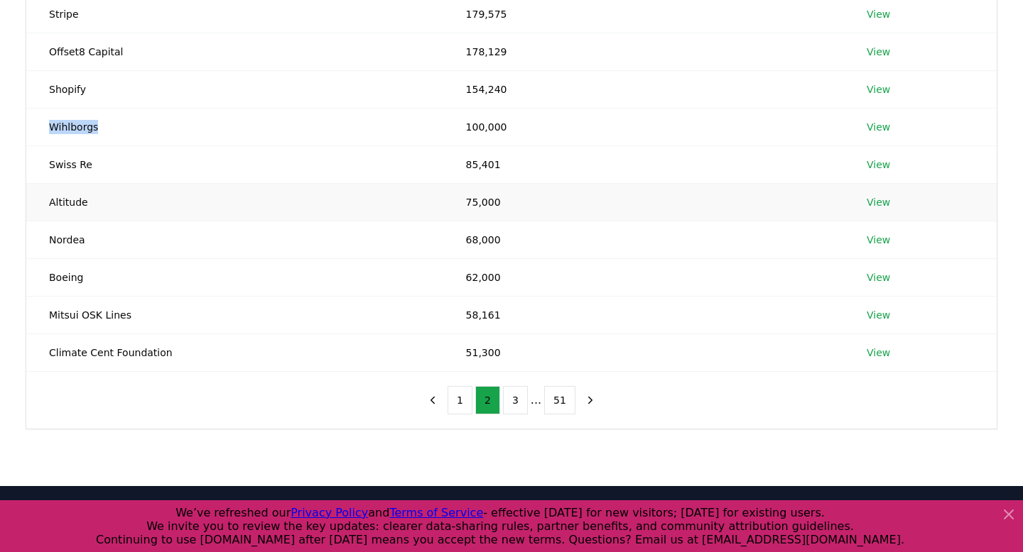
scroll to position [240, 0]
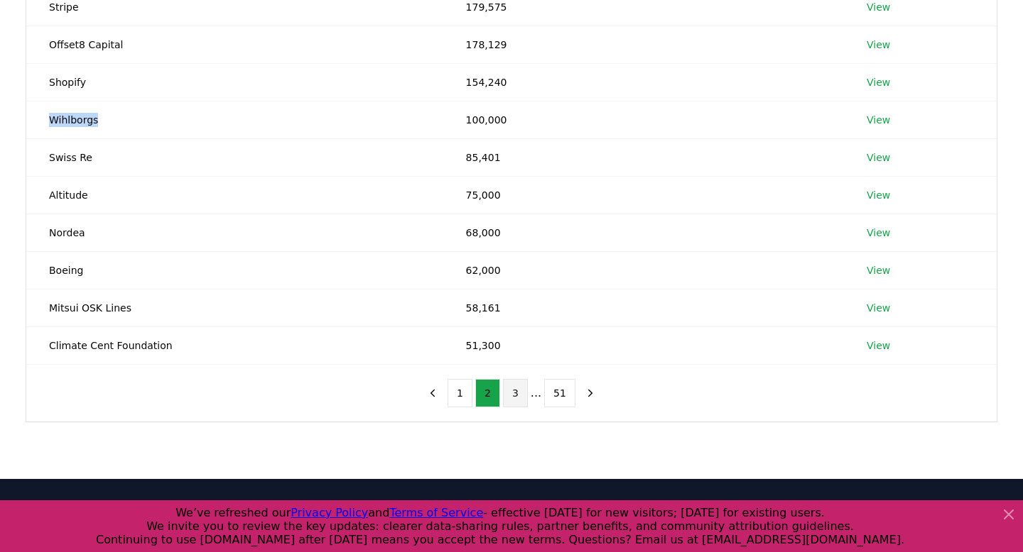
click at [523, 398] on button "3" at bounding box center [515, 393] width 25 height 28
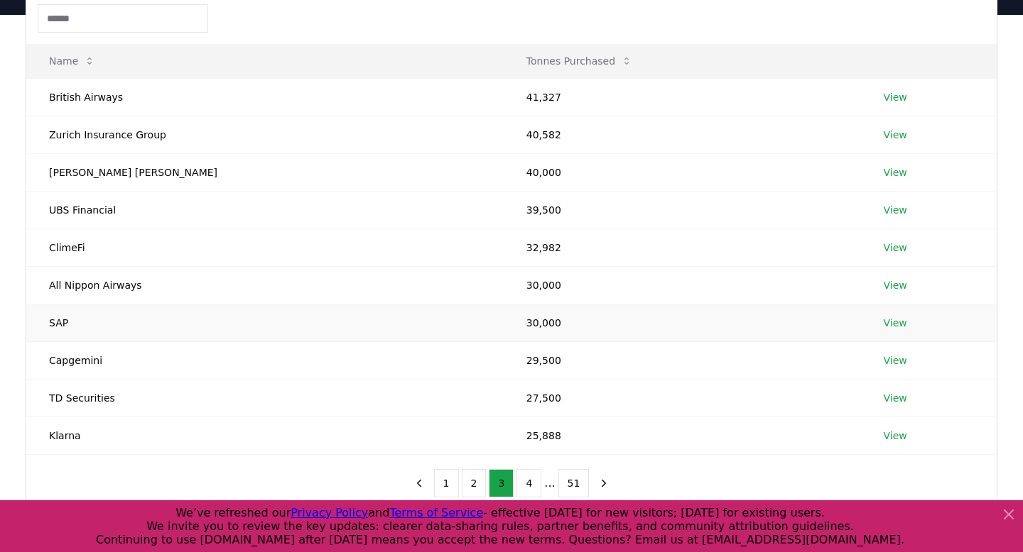
scroll to position [151, 0]
click at [539, 490] on button "4" at bounding box center [528, 482] width 25 height 28
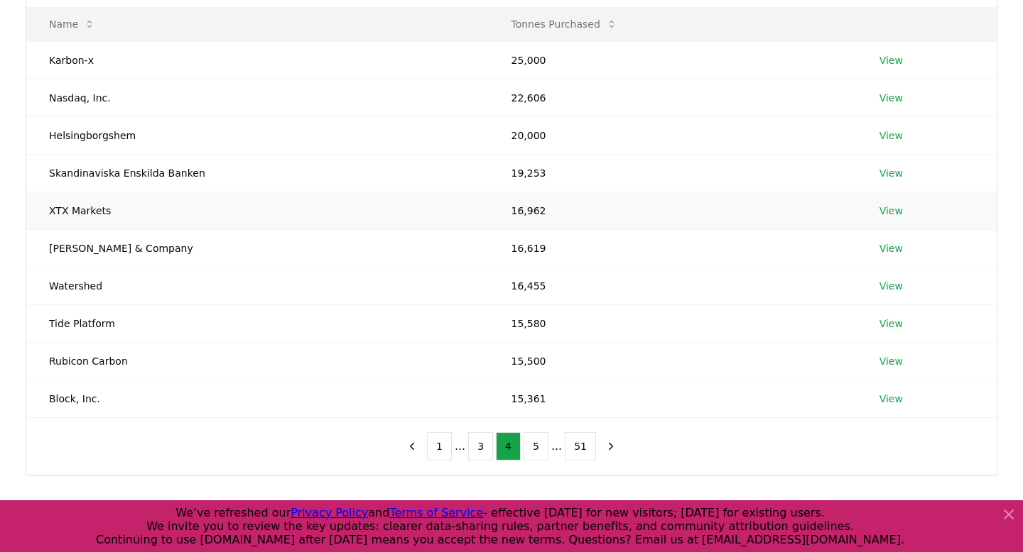
scroll to position [190, 0]
